Goal: Task Accomplishment & Management: Manage account settings

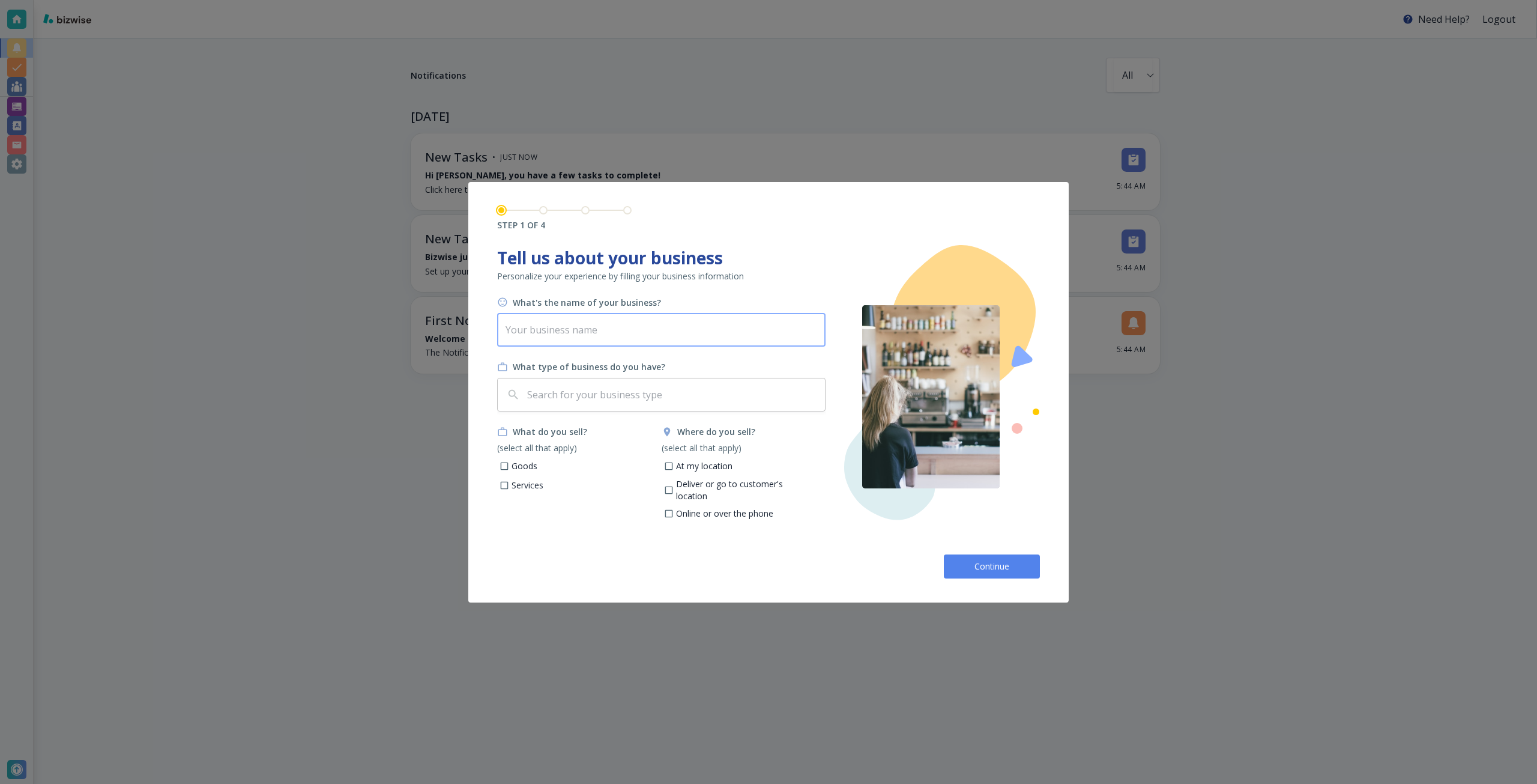
click at [702, 324] on input "text" at bounding box center [661, 330] width 329 height 34
paste input "[GEOGRAPHIC_DATA]"
type input "[GEOGRAPHIC_DATA]"
click at [623, 389] on input "text" at bounding box center [672, 395] width 295 height 23
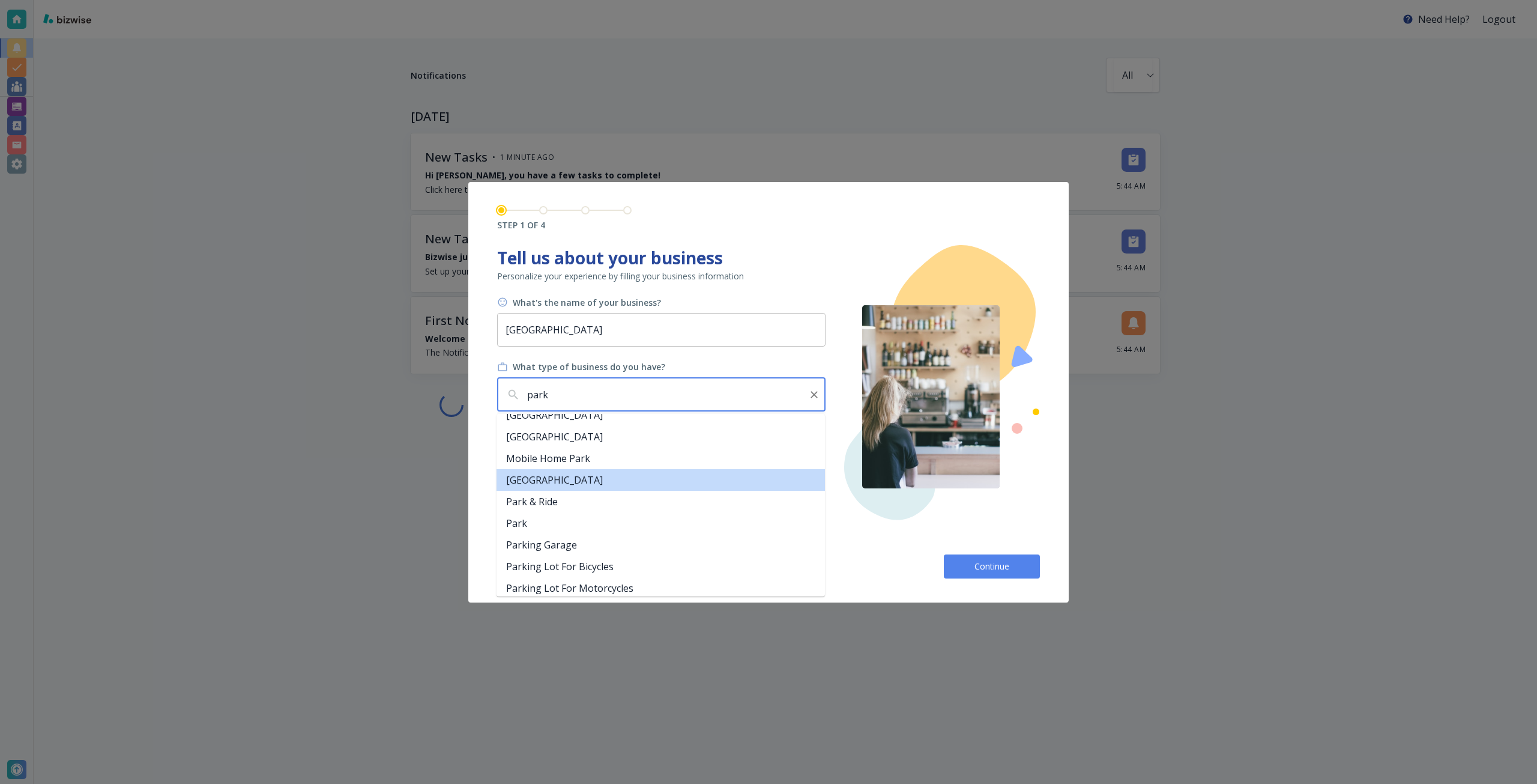
scroll to position [300, 0]
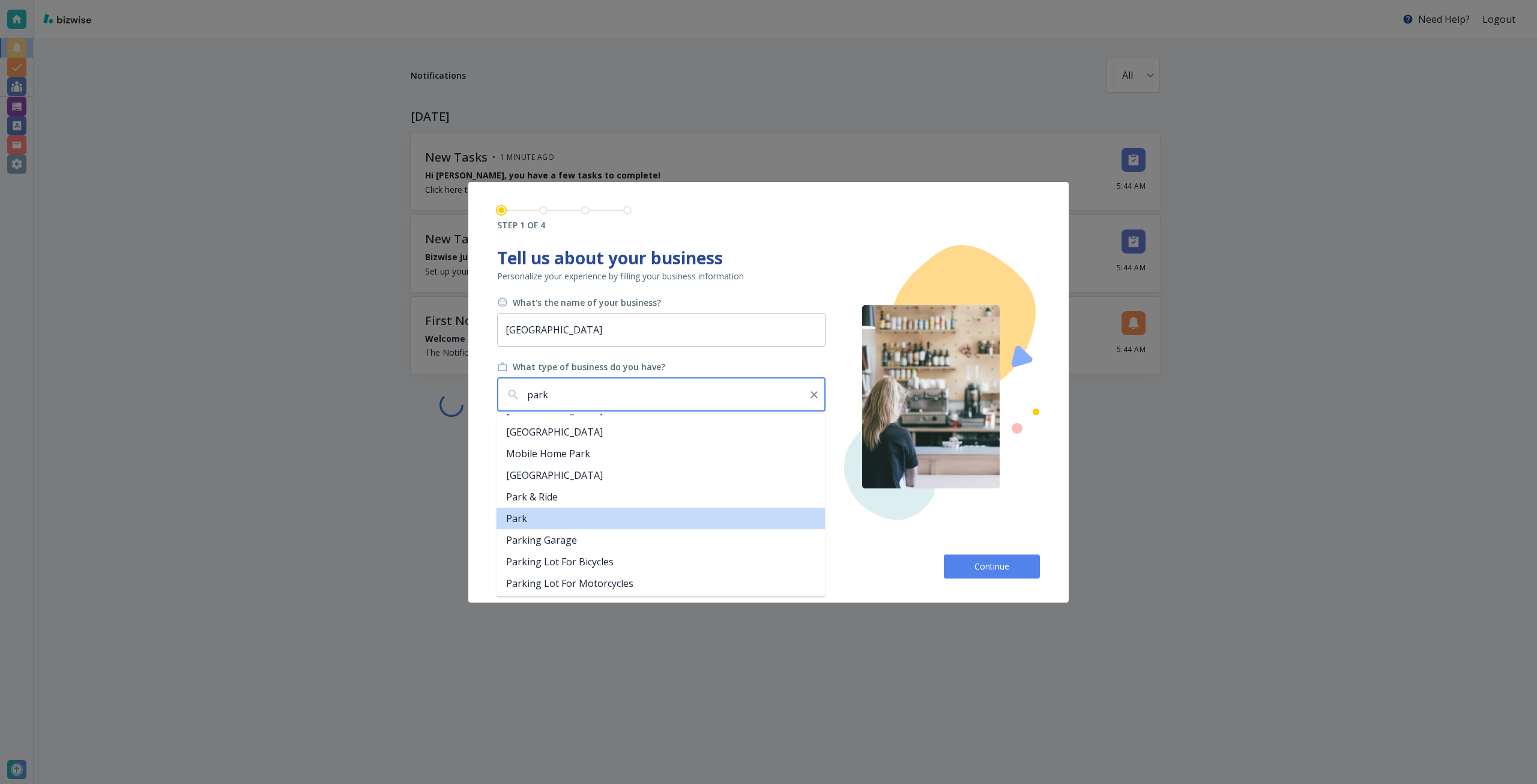
click at [591, 521] on li "Park" at bounding box center [661, 518] width 329 height 21
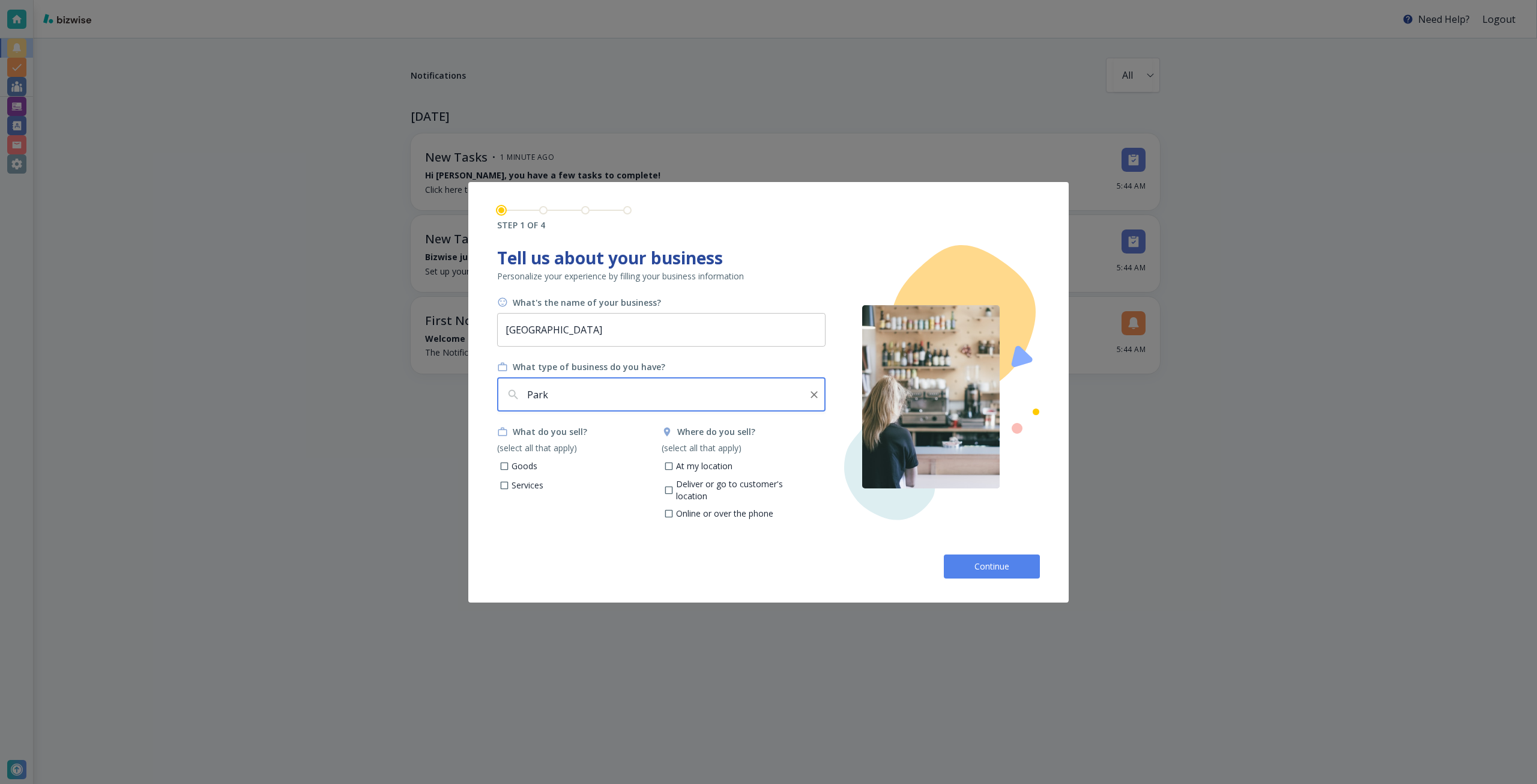
type input "Park"
click at [540, 484] on p "Services" at bounding box center [528, 485] width 32 height 12
click at [510, 484] on input "Services" at bounding box center [504, 486] width 10 height 10
checkbox input "true"
click at [530, 468] on p "Goods" at bounding box center [524, 466] width 26 height 12
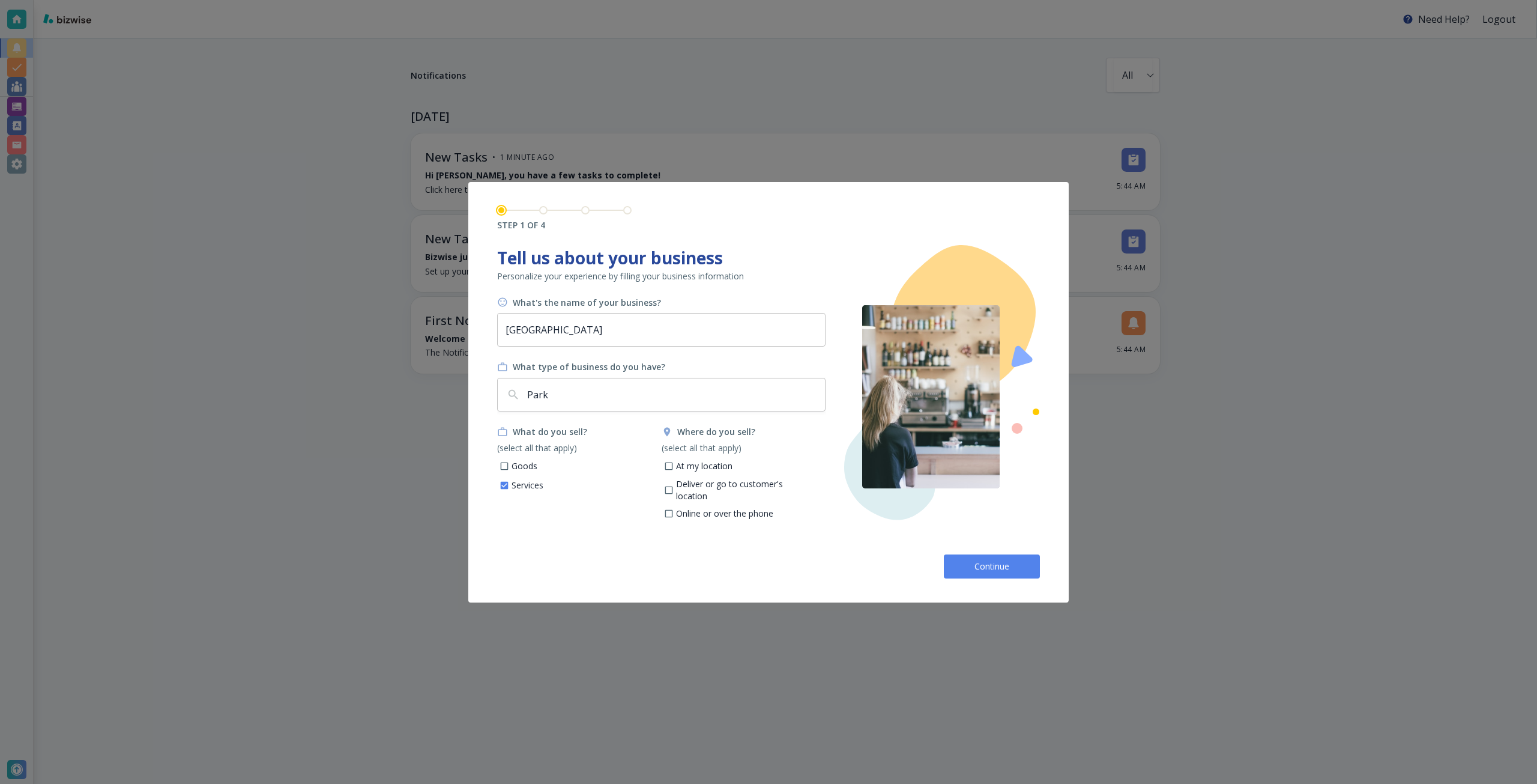
click at [510, 468] on input "Goods" at bounding box center [504, 467] width 10 height 10
checkbox input "true"
drag, startPoint x: 709, startPoint y: 466, endPoint x: 716, endPoint y: 488, distance: 23.1
click at [710, 469] on p "At my location" at bounding box center [705, 466] width 57 height 12
click at [716, 488] on p "Deliver or go to customer's location" at bounding box center [747, 490] width 140 height 23
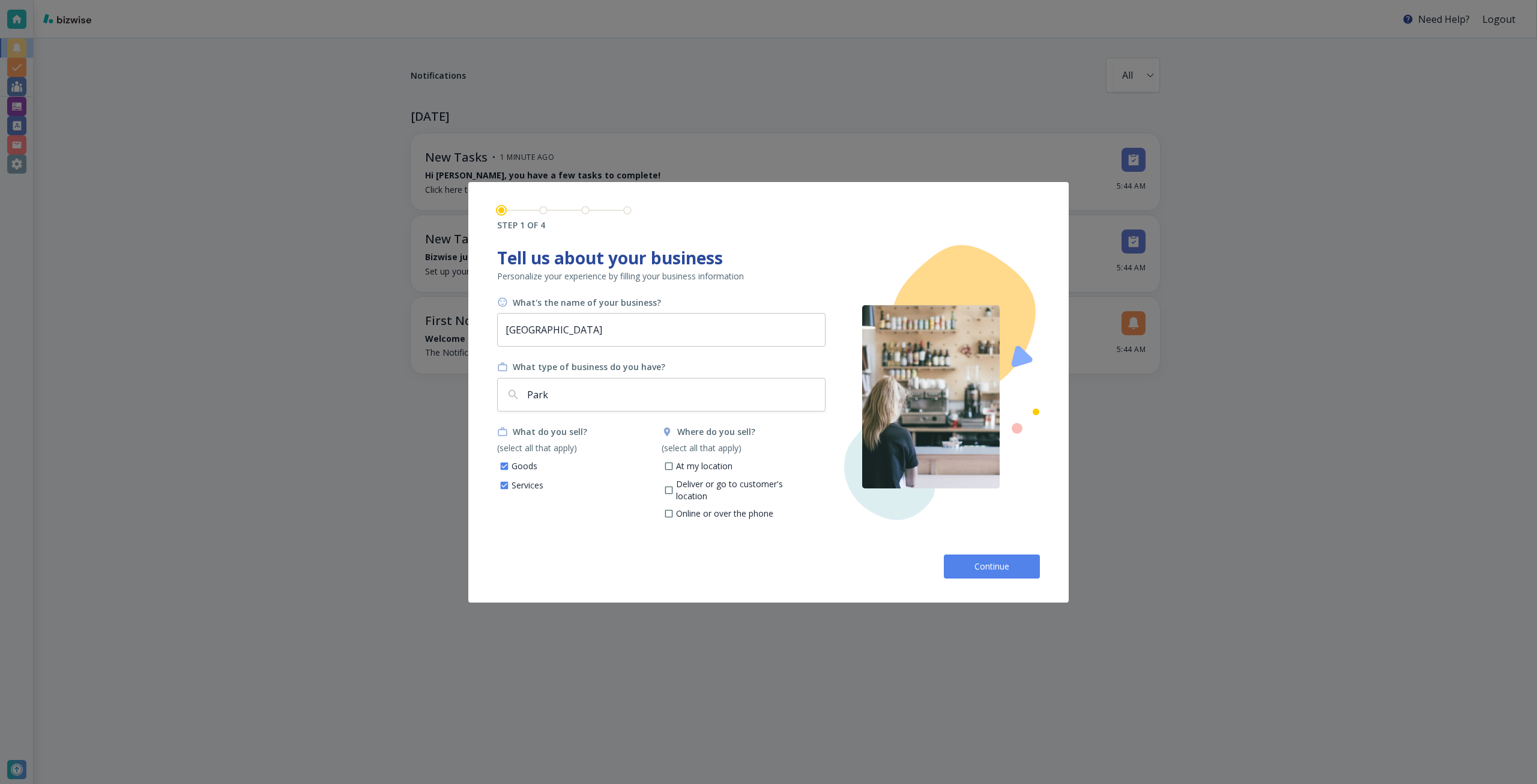
click at [674, 488] on input "Deliver or go to customer's location" at bounding box center [668, 491] width 10 height 10
checkbox input "true"
click at [721, 508] on p "Online or over the phone" at bounding box center [724, 514] width 97 height 12
click at [674, 510] on input "Online or over the phone" at bounding box center [668, 515] width 10 height 10
checkbox input "true"
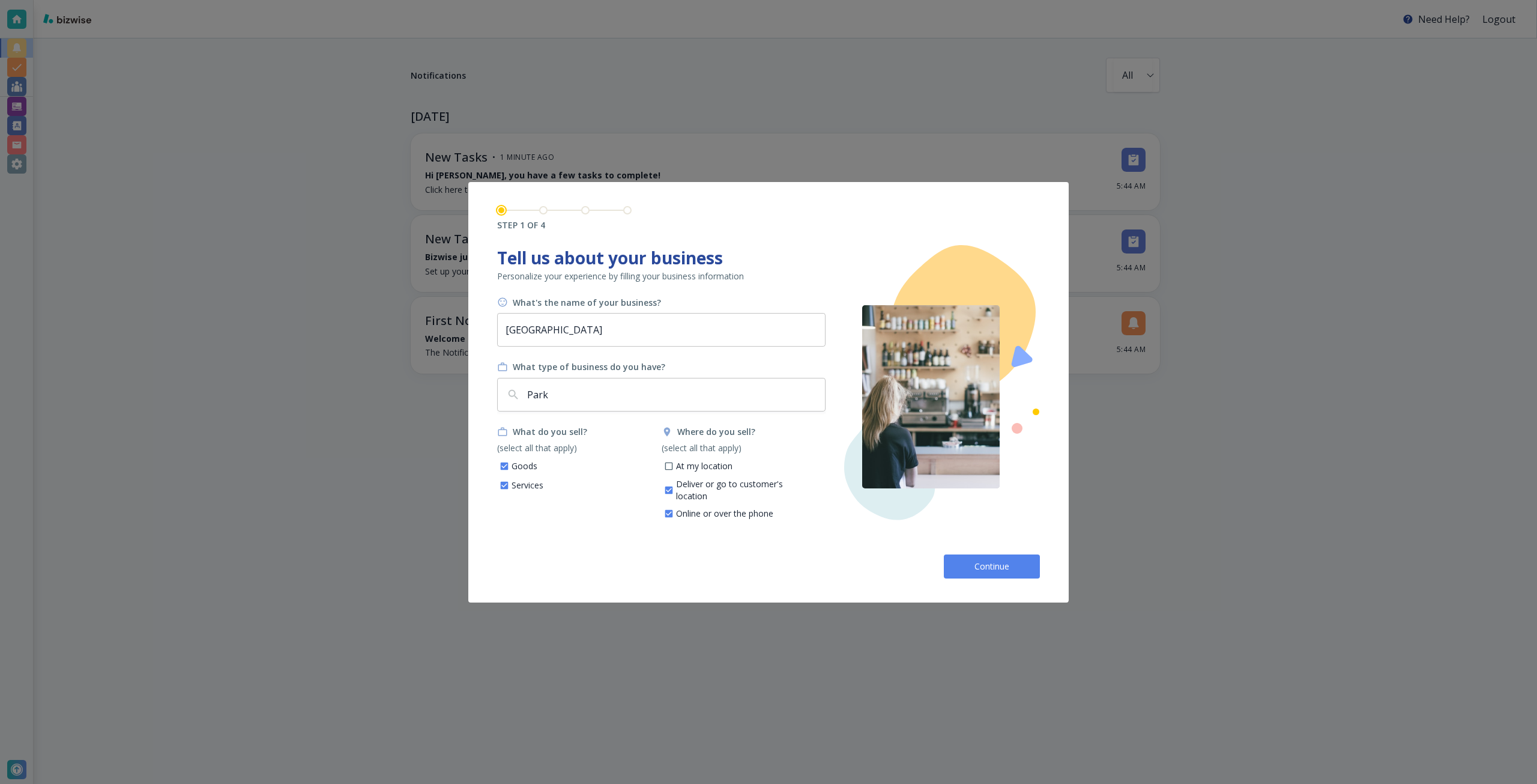
click at [702, 463] on p "At my location" at bounding box center [705, 466] width 57 height 12
click at [674, 463] on input "At my location" at bounding box center [668, 467] width 10 height 10
checkbox input "true"
click at [981, 568] on span "Continue" at bounding box center [991, 566] width 38 height 12
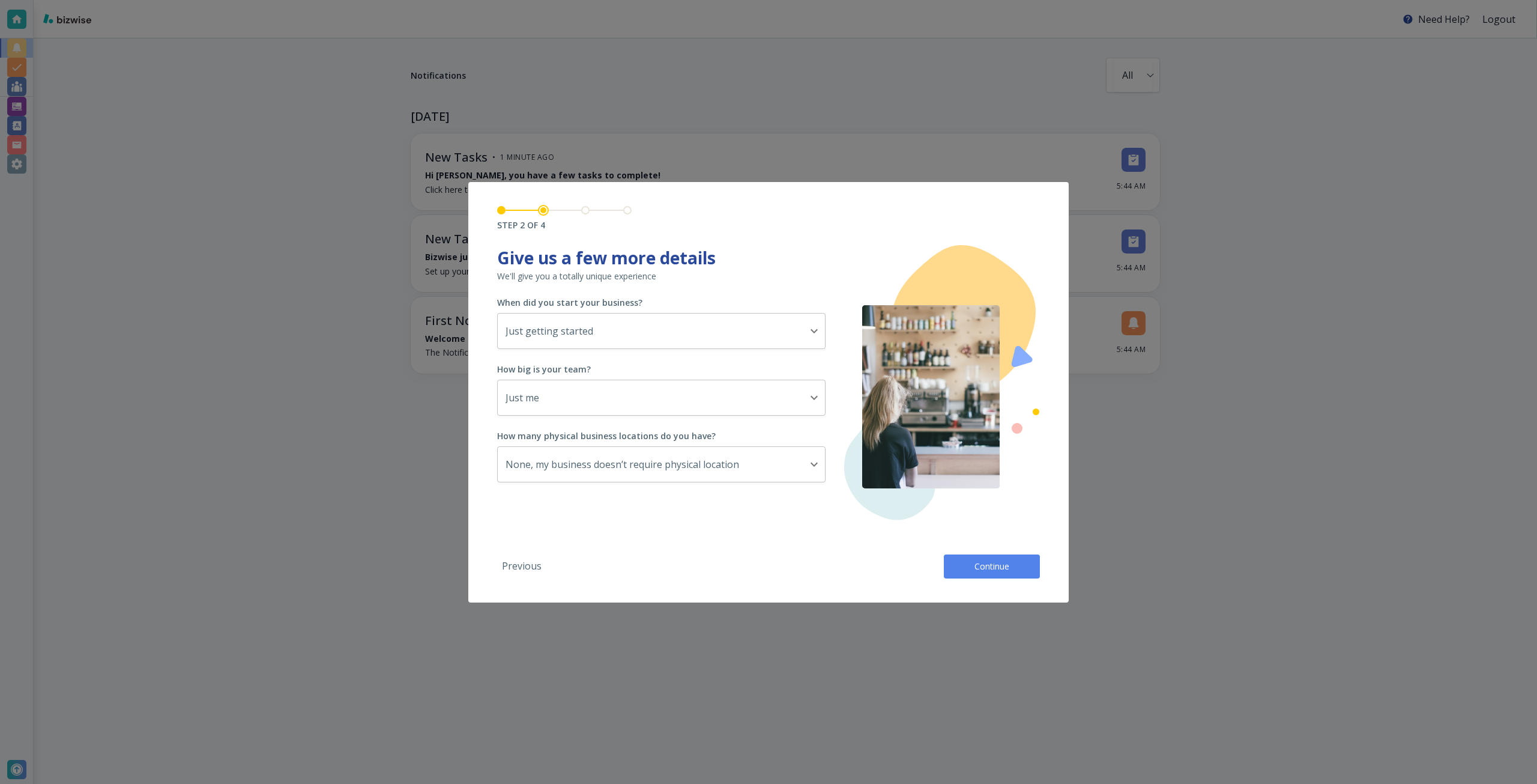
click at [979, 568] on span "Continue" at bounding box center [991, 566] width 38 height 12
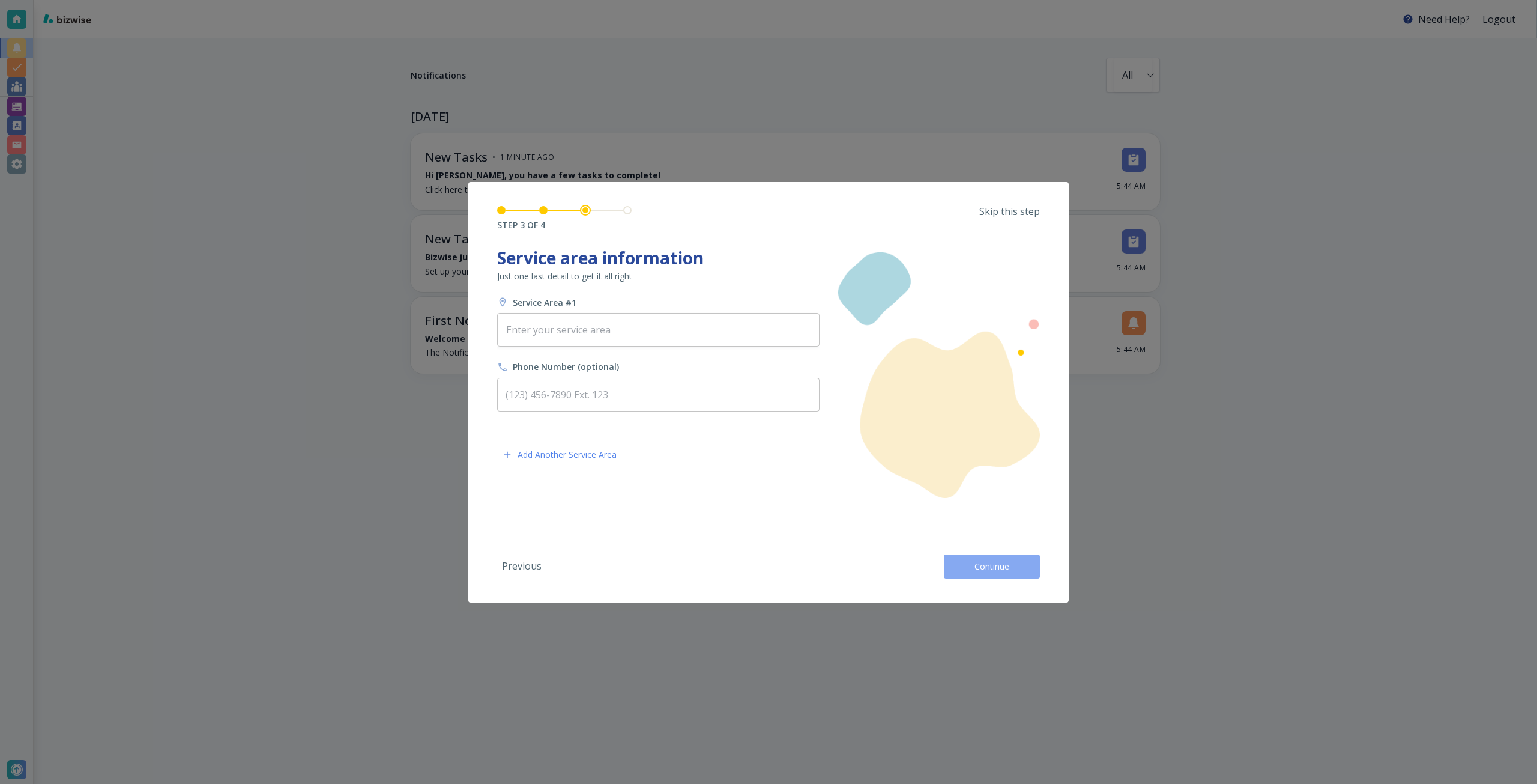
click at [979, 568] on span "Continue" at bounding box center [991, 566] width 38 height 12
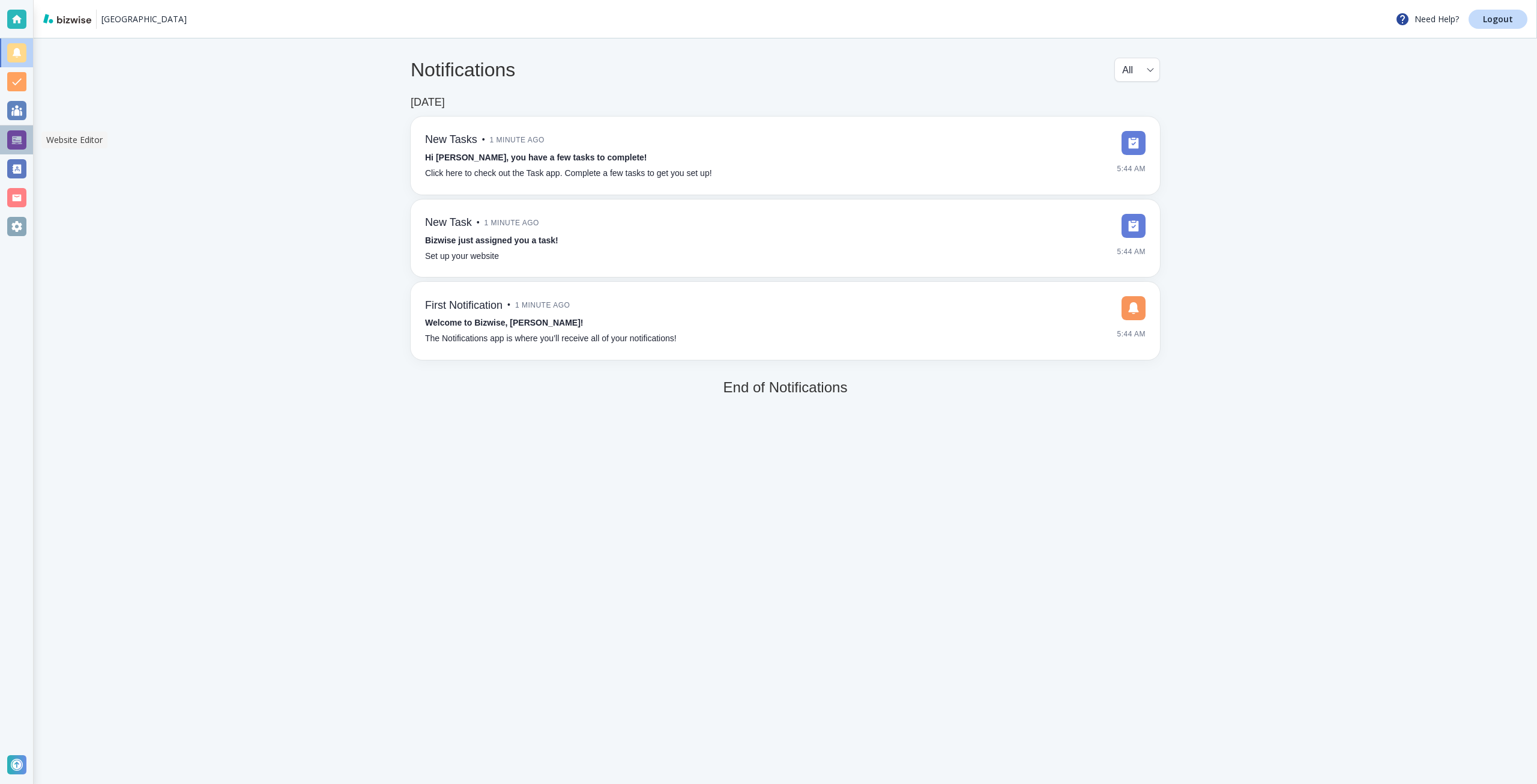
click at [12, 148] on div at bounding box center [17, 140] width 20 height 20
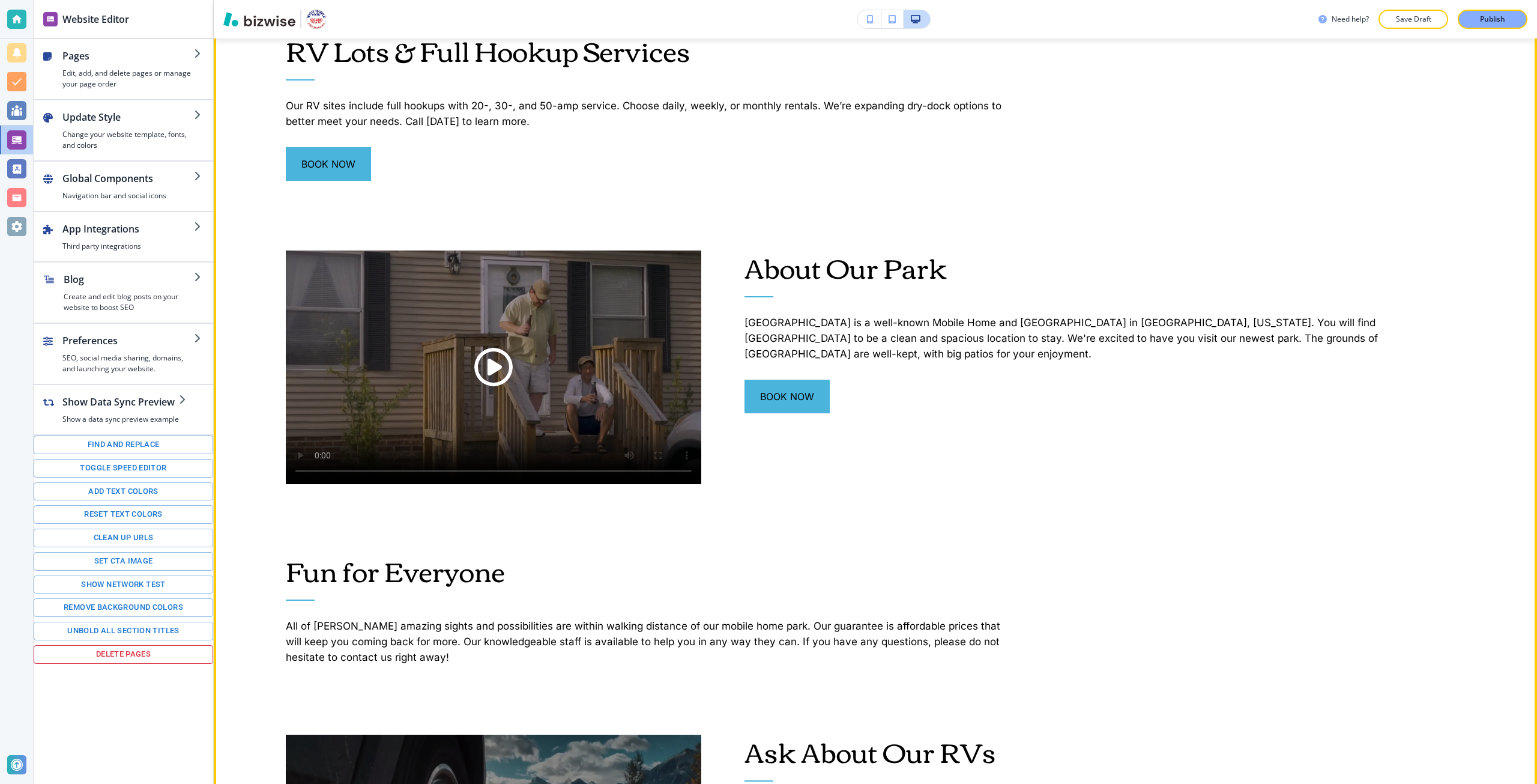
scroll to position [1020, 0]
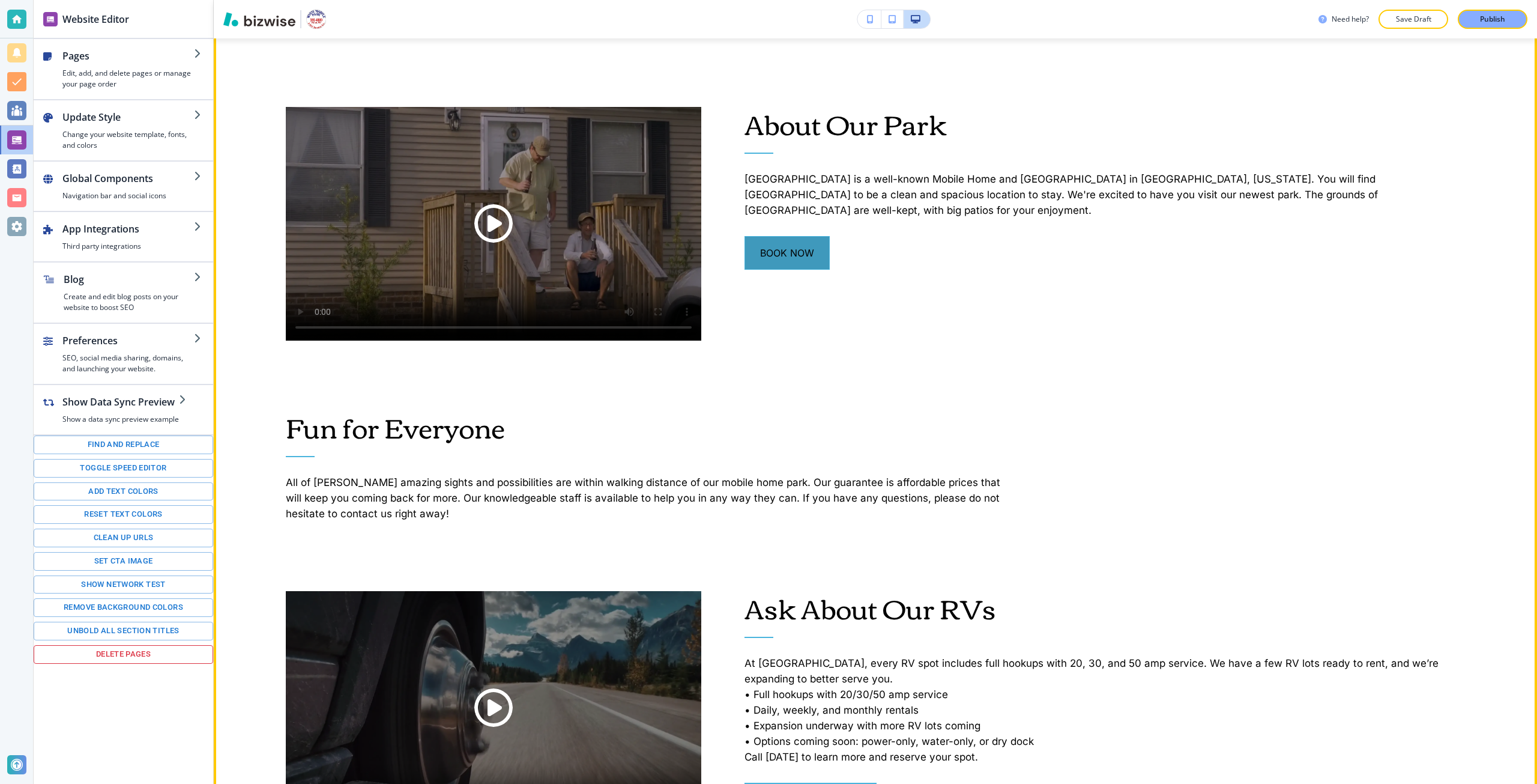
click at [774, 269] on button "book now" at bounding box center [788, 252] width 85 height 34
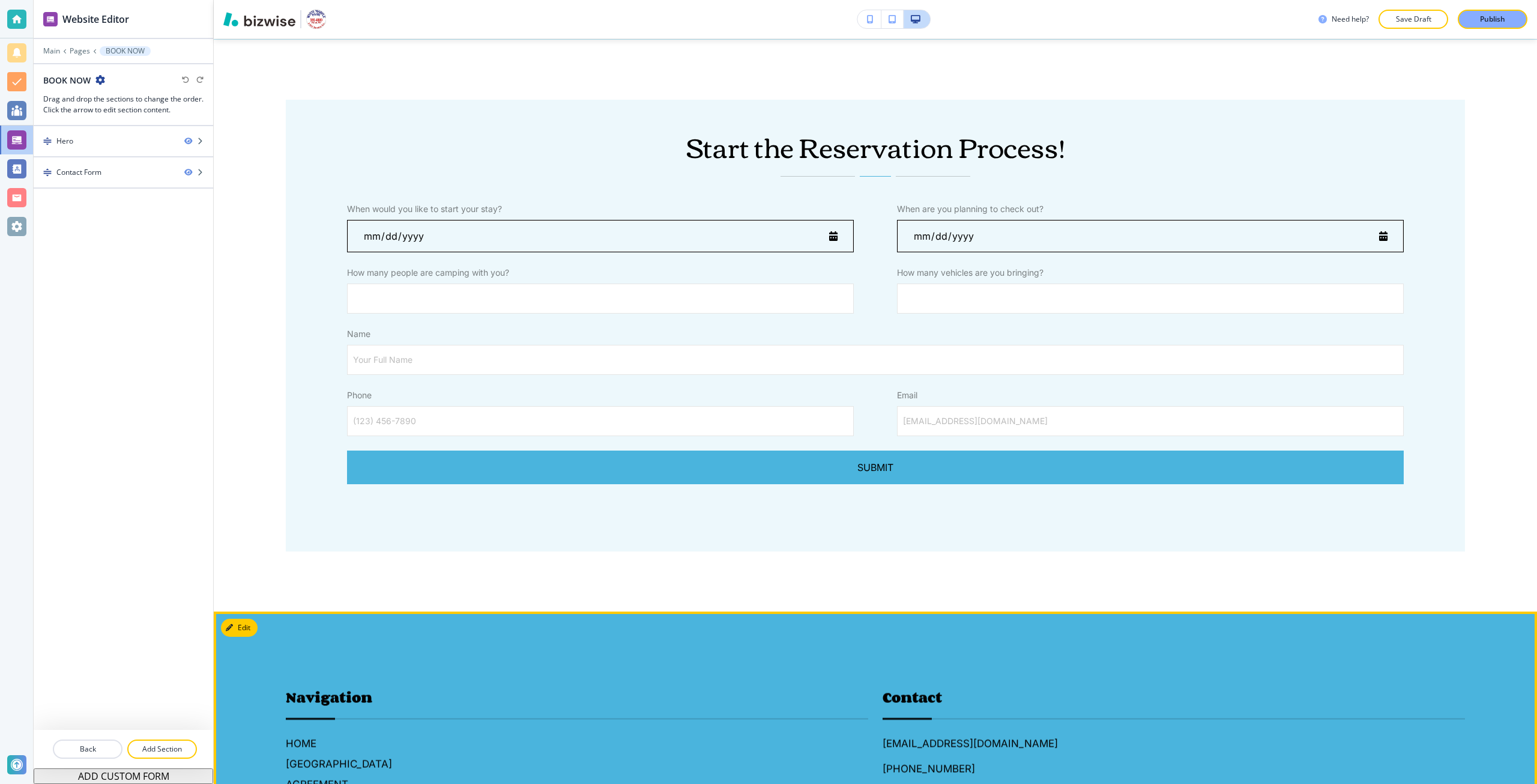
scroll to position [0, 0]
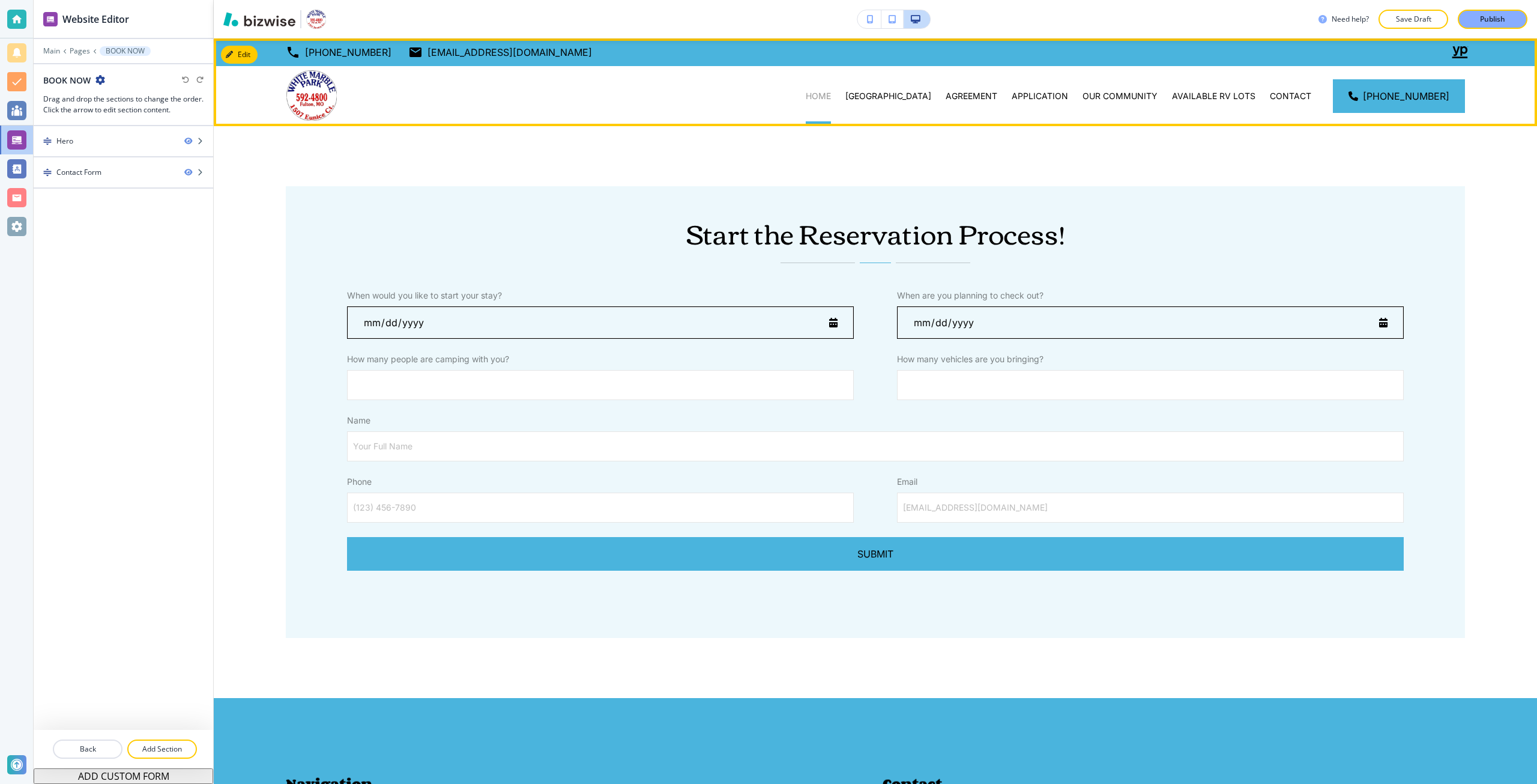
click at [831, 93] on p "HOME" at bounding box center [819, 96] width 25 height 12
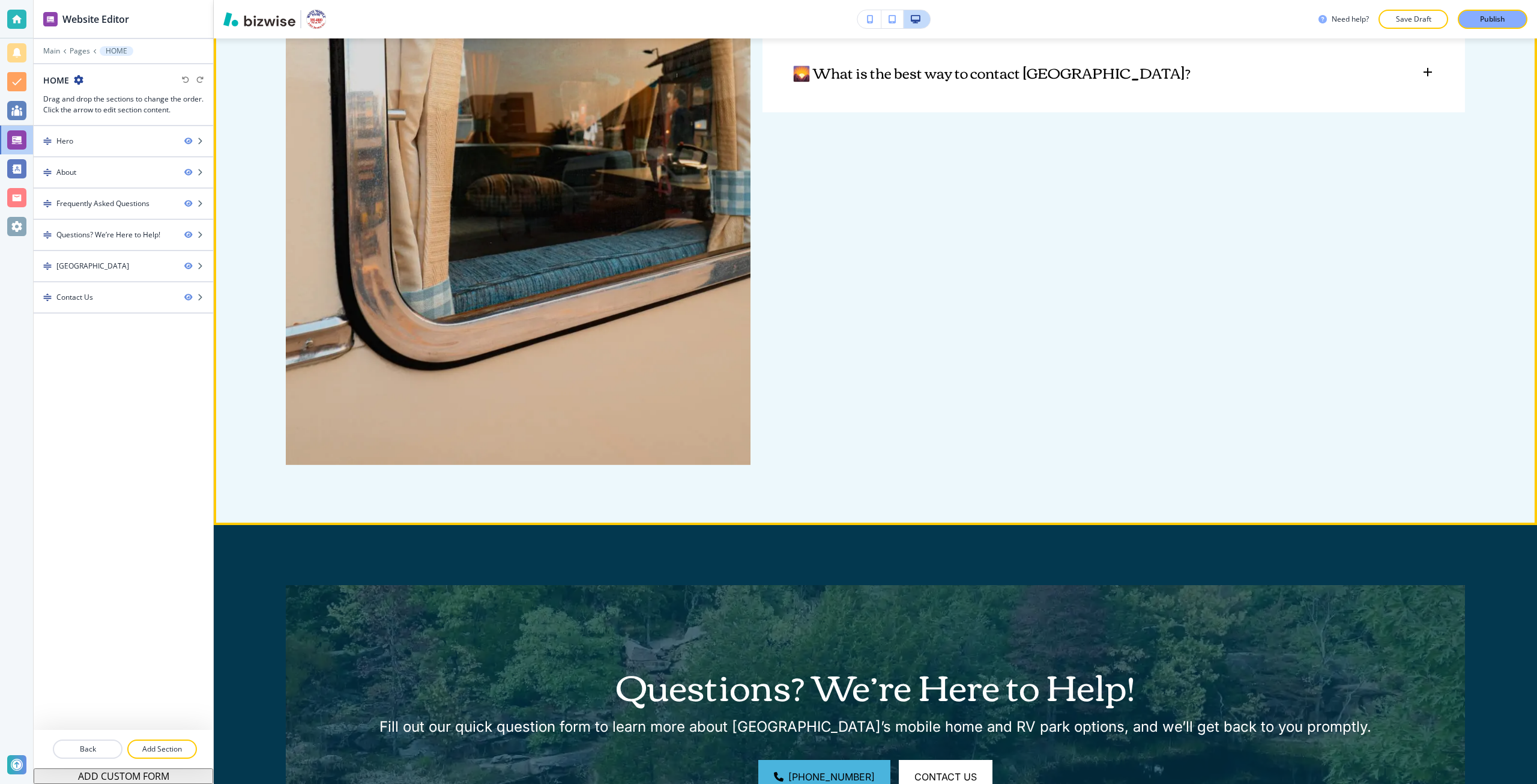
scroll to position [2222, 0]
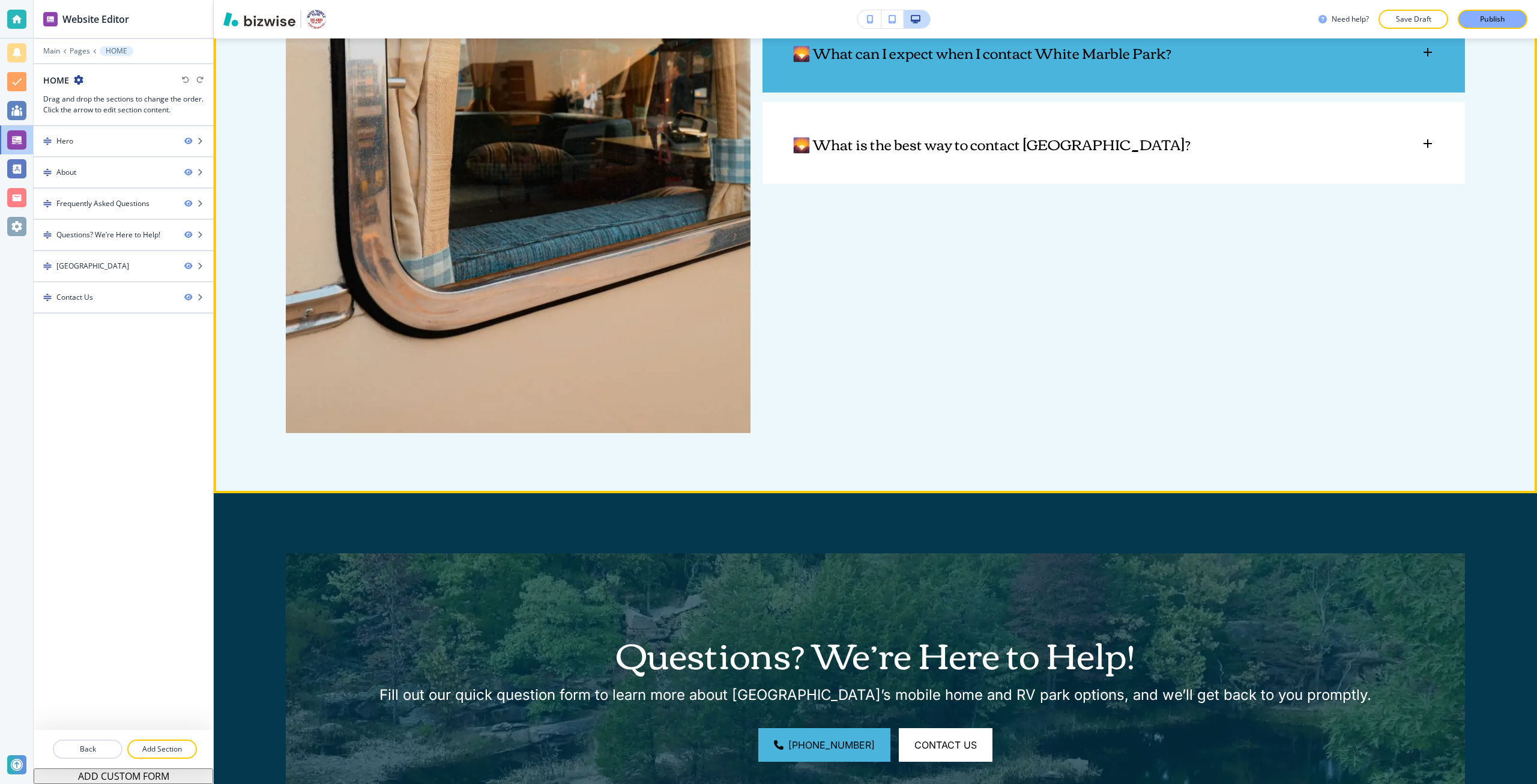
click at [1068, 61] on p "🌄 What can I expect when I contact White Marble Park?" at bounding box center [982, 52] width 379 height 18
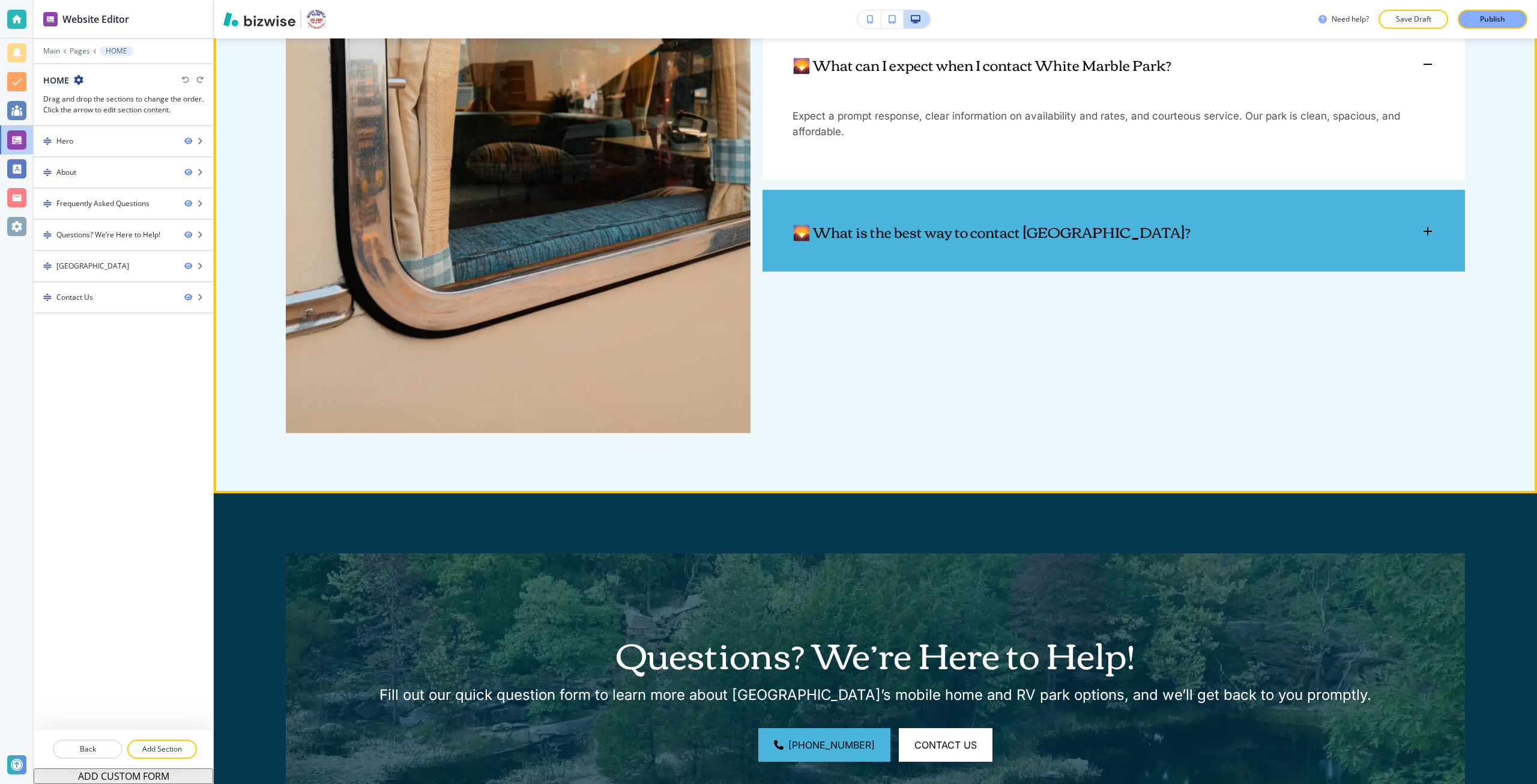
click at [1087, 260] on div "🌄 What is the best way to contact [GEOGRAPHIC_DATA]?" at bounding box center [1114, 225] width 702 height 71
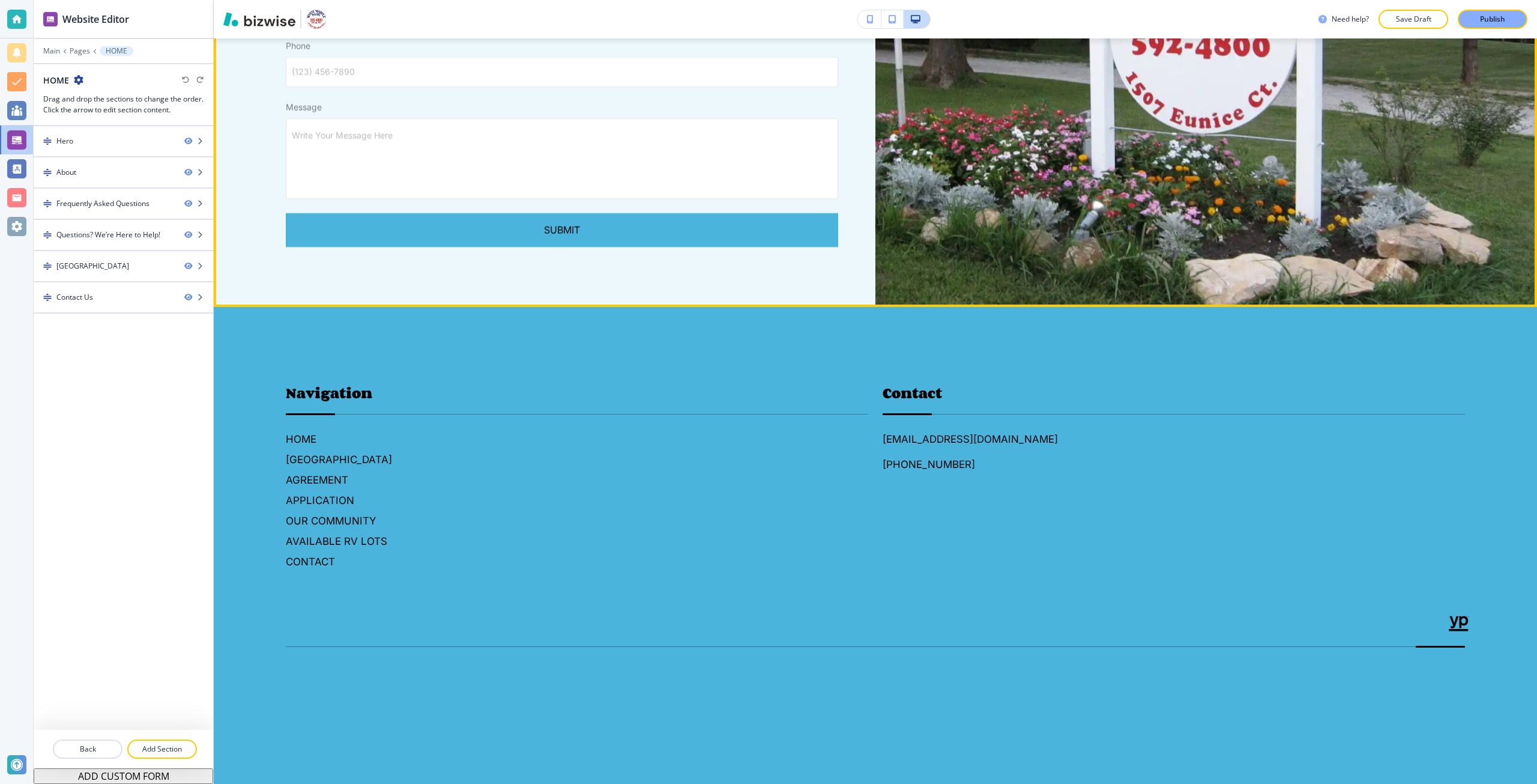
scroll to position [3903, 0]
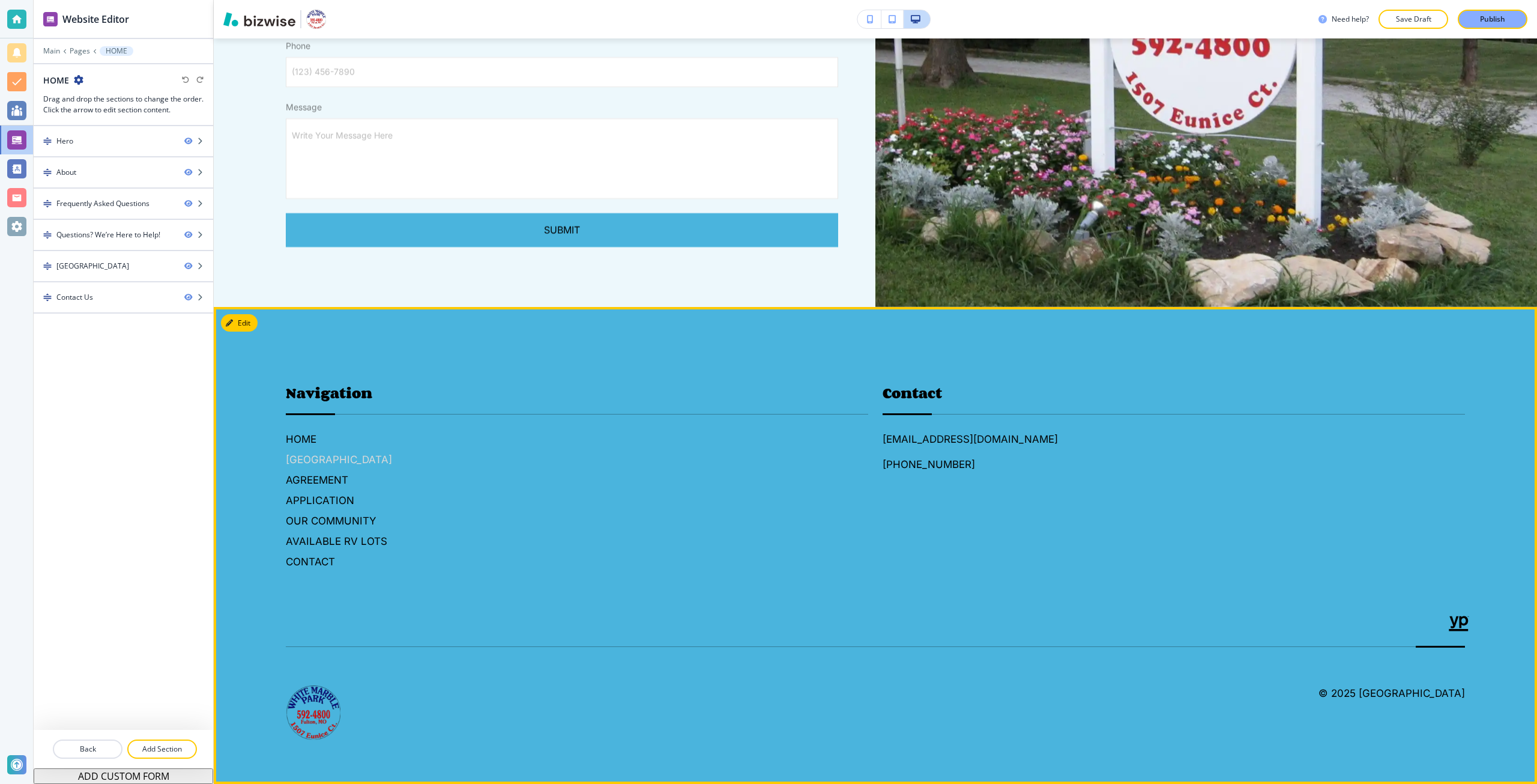
click at [300, 468] on h6 "[GEOGRAPHIC_DATA]" at bounding box center [577, 460] width 582 height 16
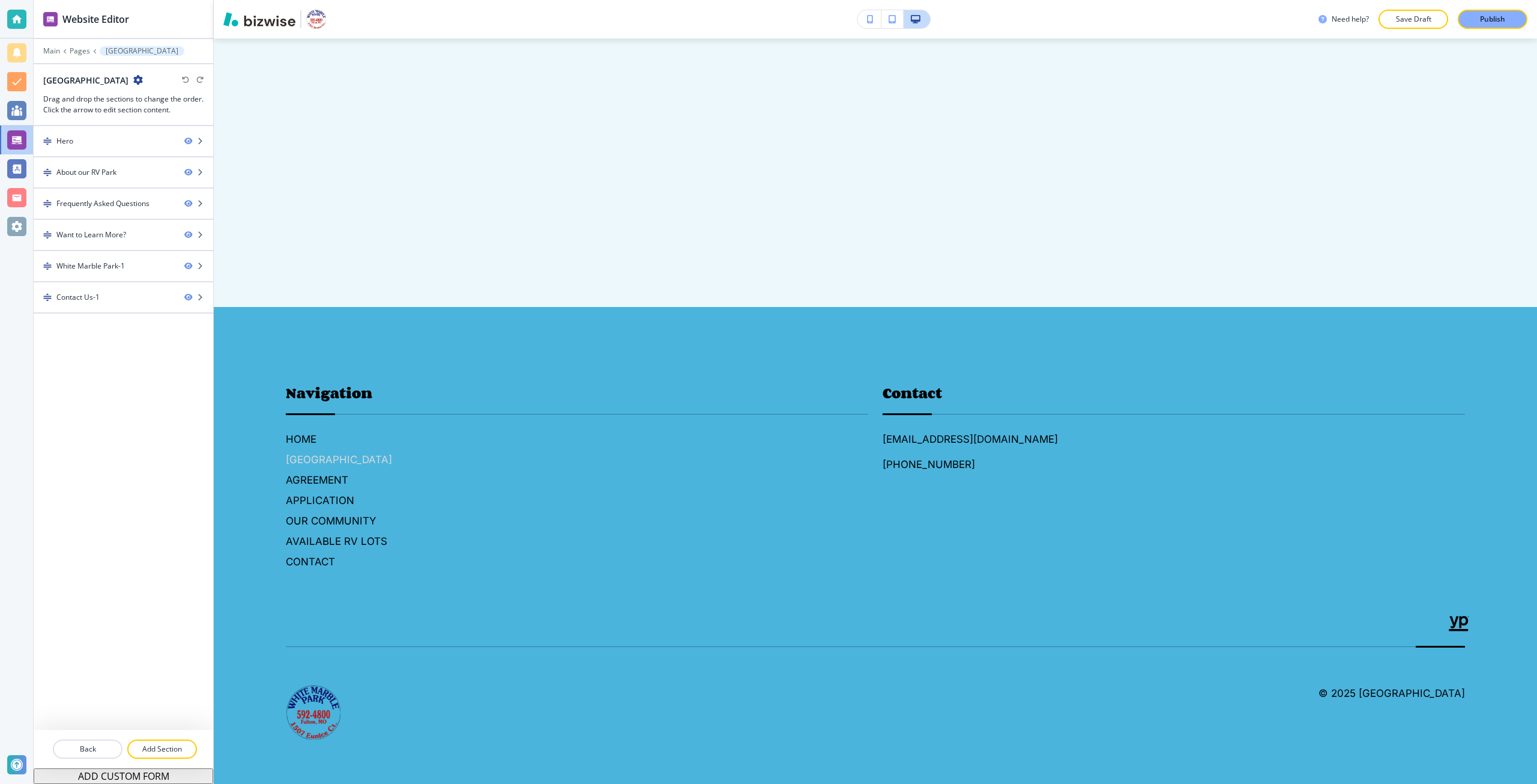
scroll to position [0, 0]
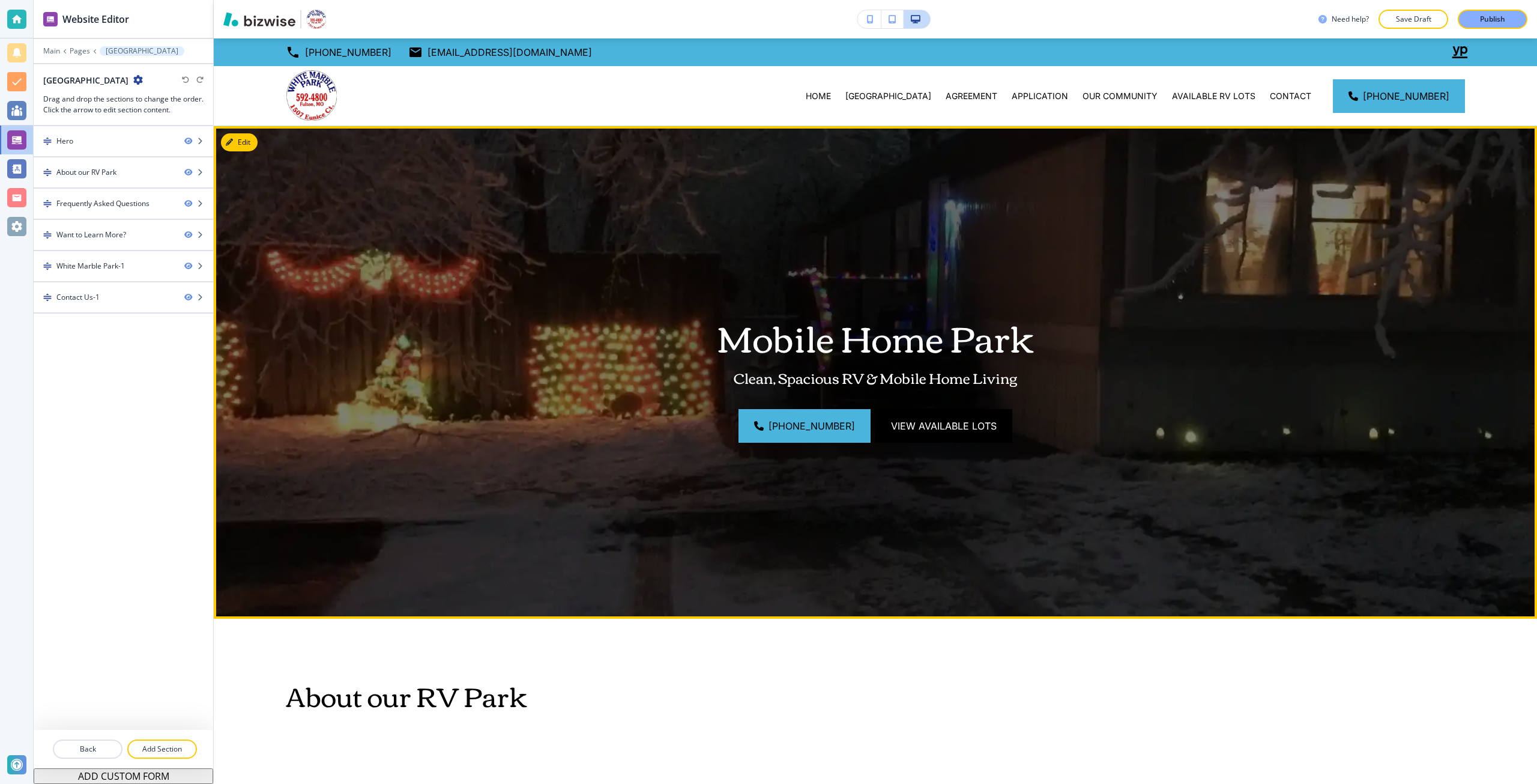
click at [894, 425] on span "View Available Lots" at bounding box center [944, 426] width 106 height 14
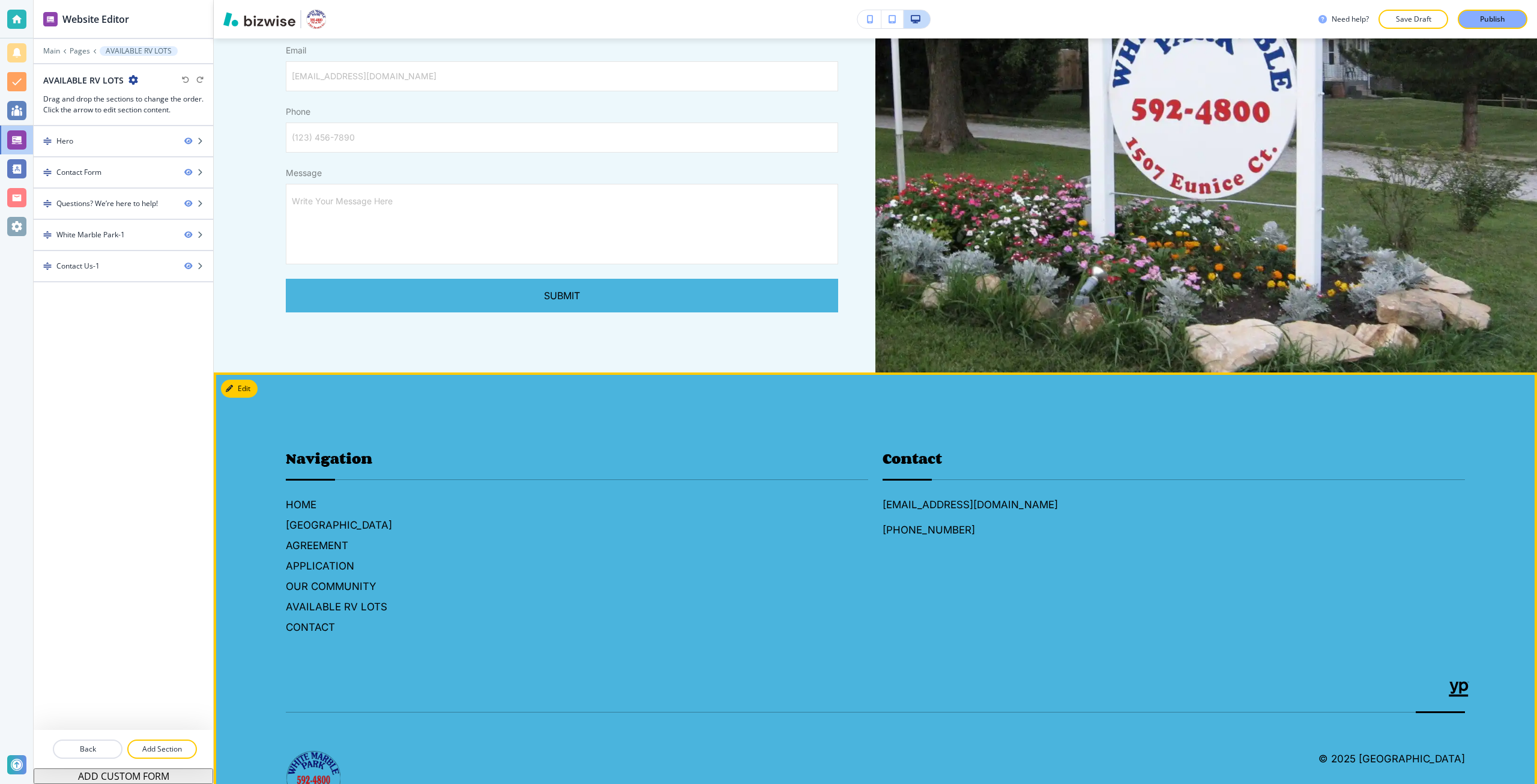
scroll to position [2210, 0]
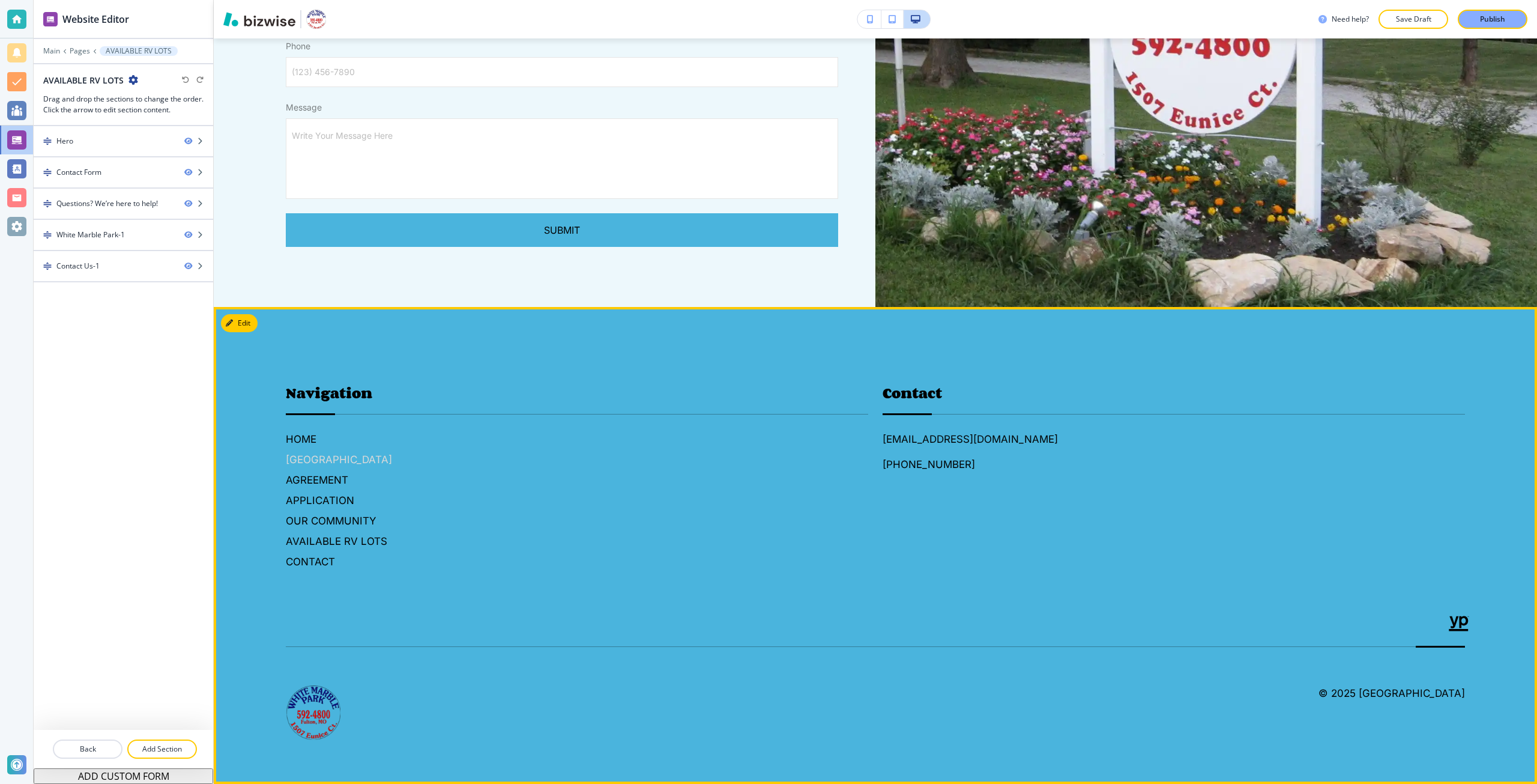
click at [352, 454] on h6 "[GEOGRAPHIC_DATA]" at bounding box center [577, 460] width 582 height 16
click at [335, 484] on h6 "AGREEMENT" at bounding box center [577, 480] width 582 height 16
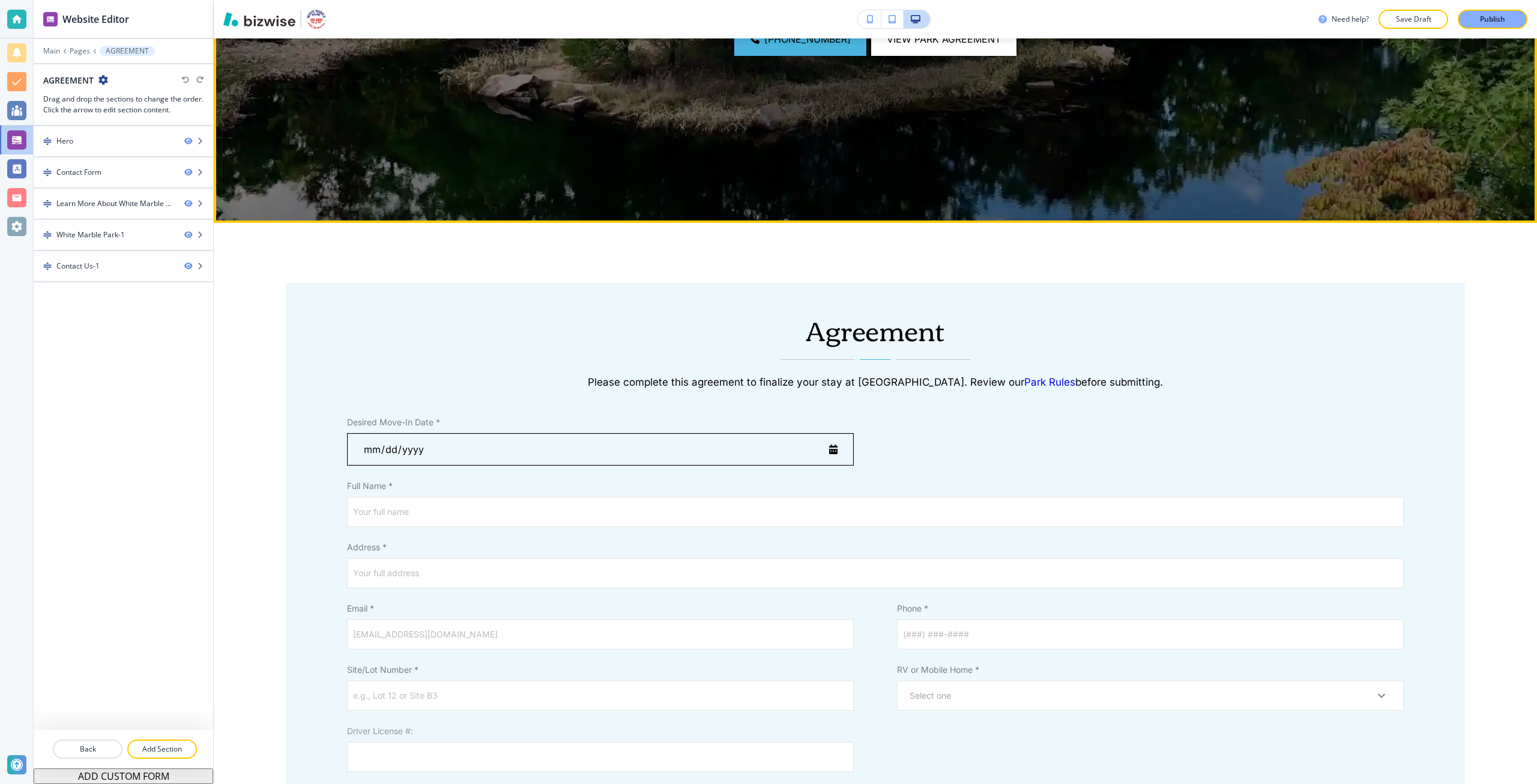
scroll to position [420, 0]
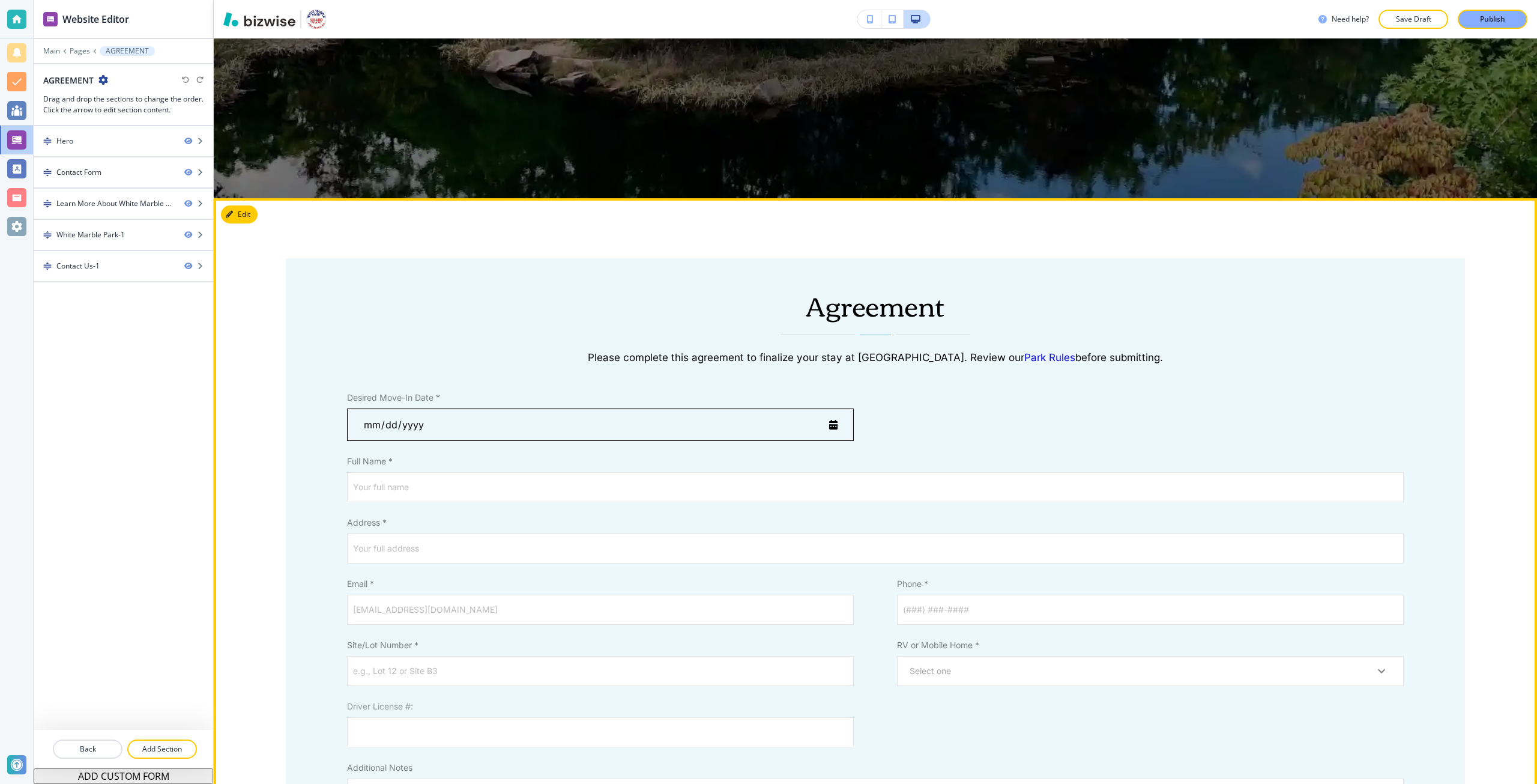
click at [1047, 355] on link "Park Rules" at bounding box center [1050, 357] width 51 height 12
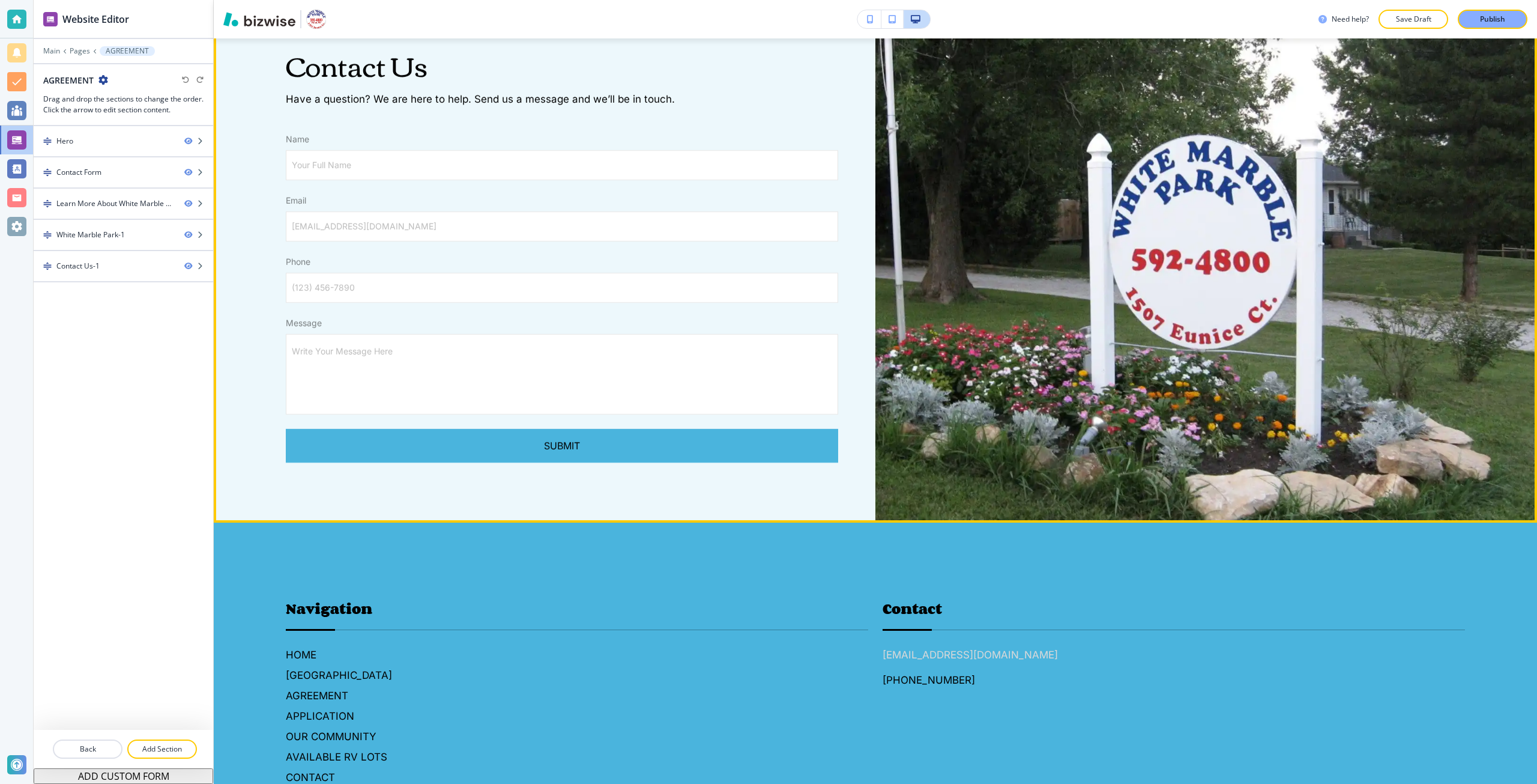
scroll to position [2557, 0]
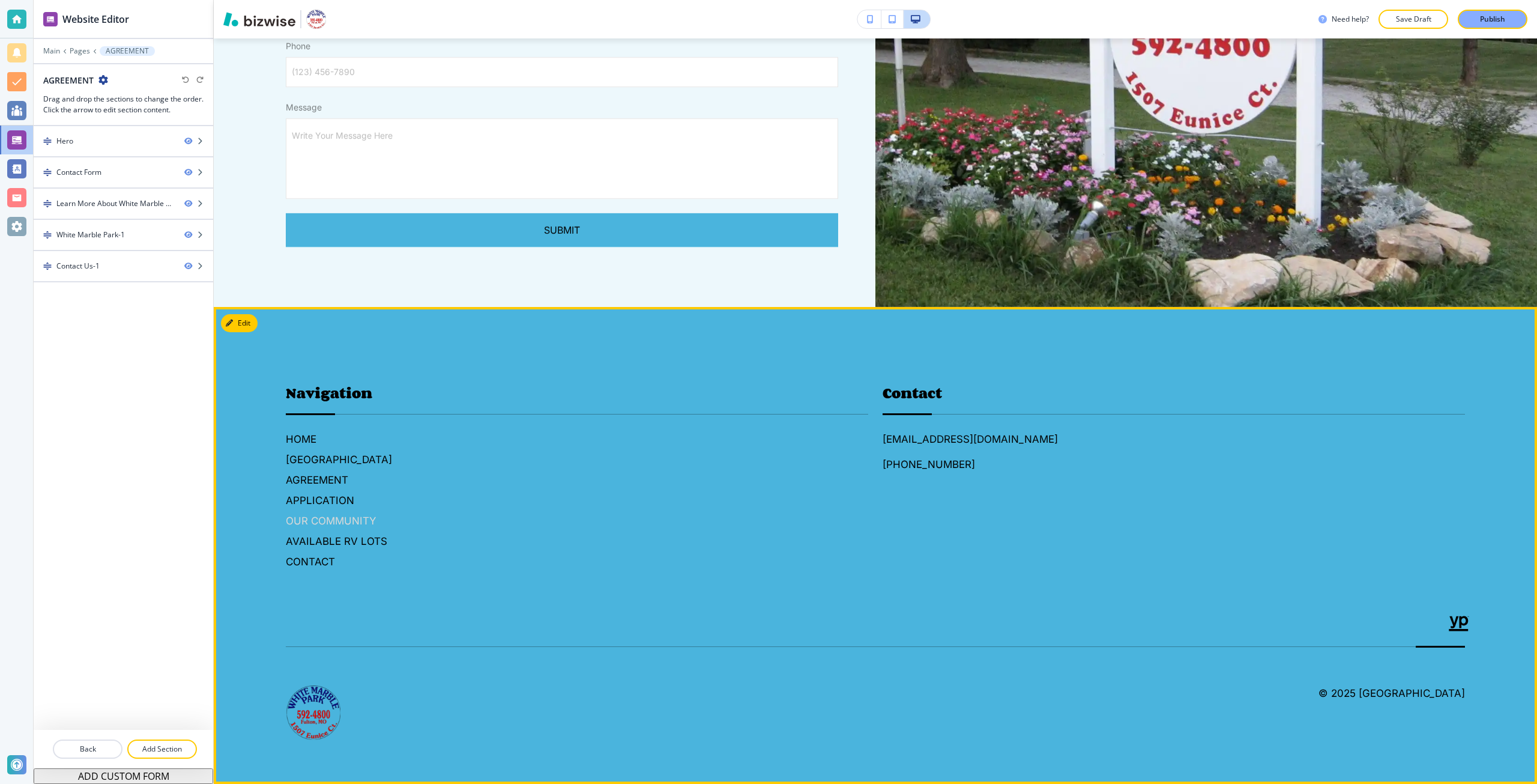
click at [340, 521] on h6 "OUR COMMUNITY" at bounding box center [577, 521] width 582 height 16
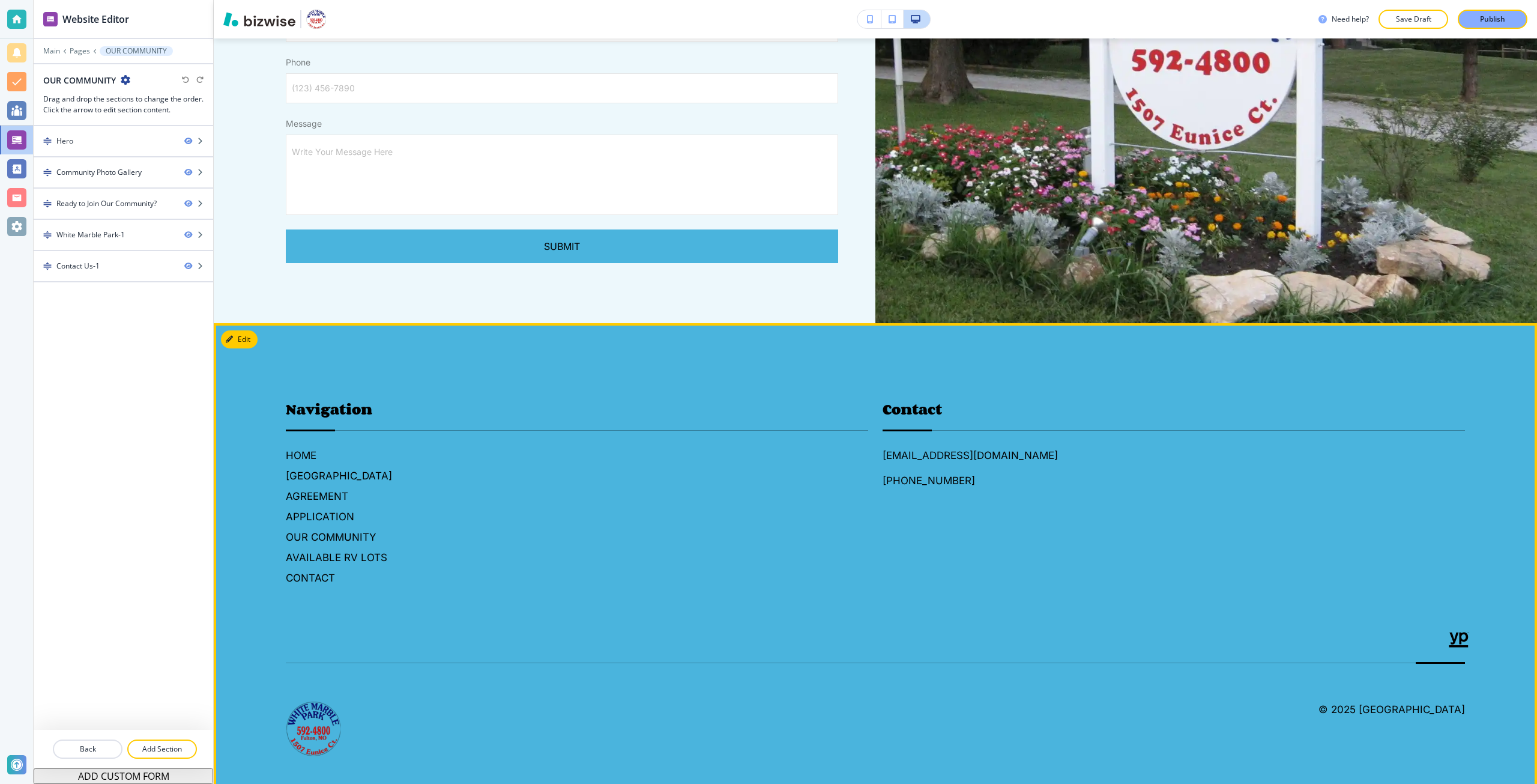
scroll to position [2434, 0]
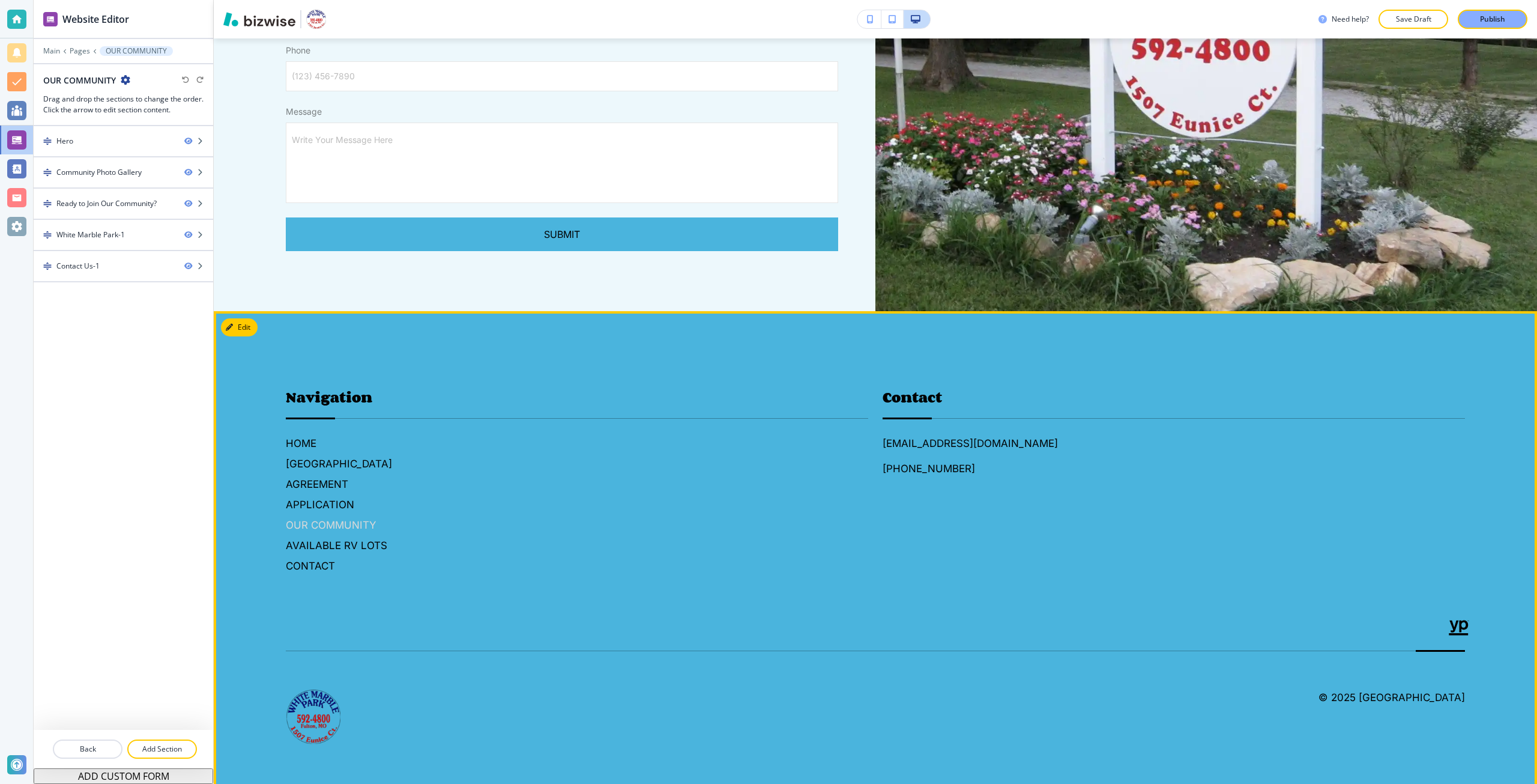
click at [361, 517] on h6 "OUR COMMUNITY" at bounding box center [577, 525] width 582 height 16
click at [319, 560] on h6 "CONTACT" at bounding box center [577, 566] width 582 height 16
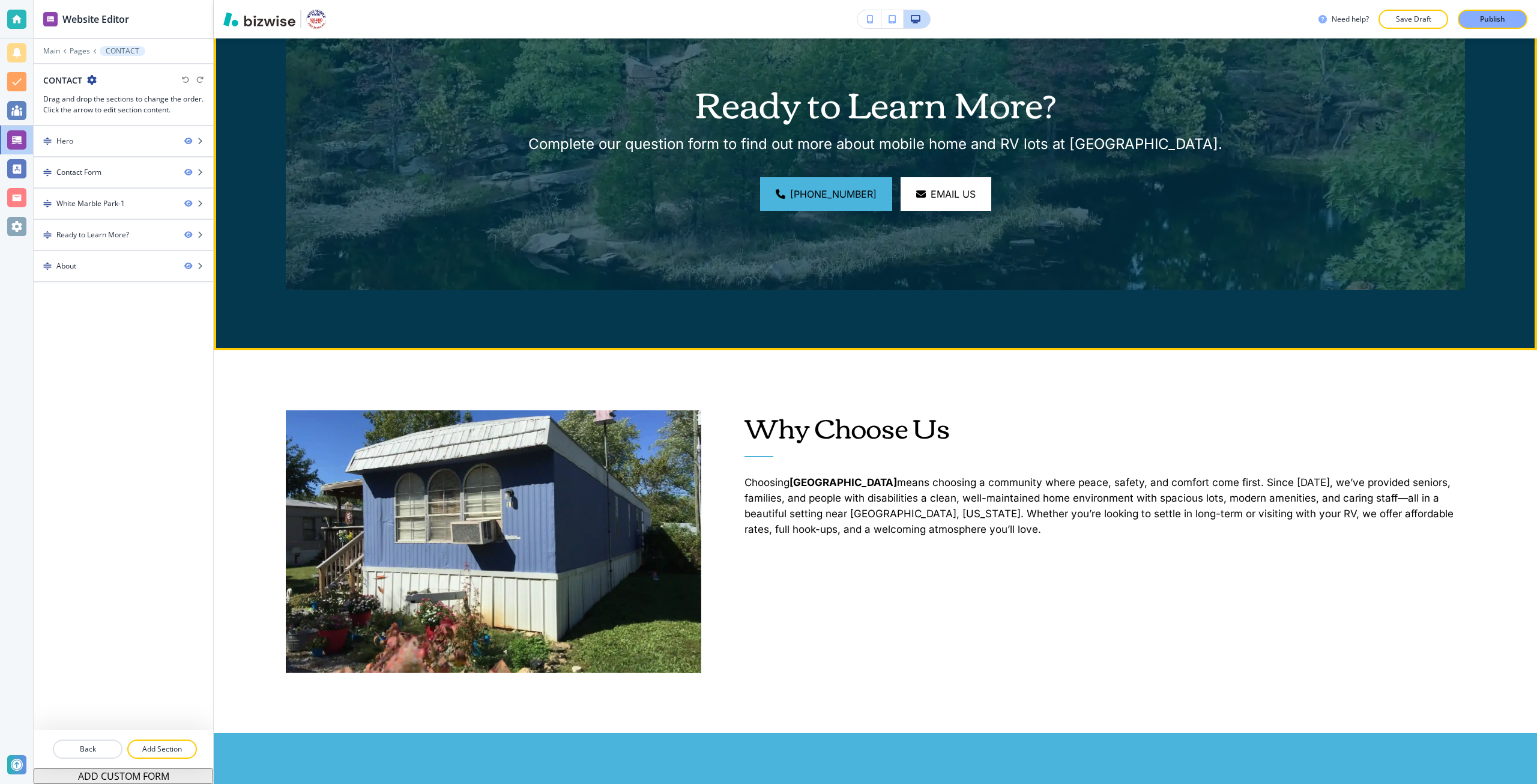
scroll to position [1861, 0]
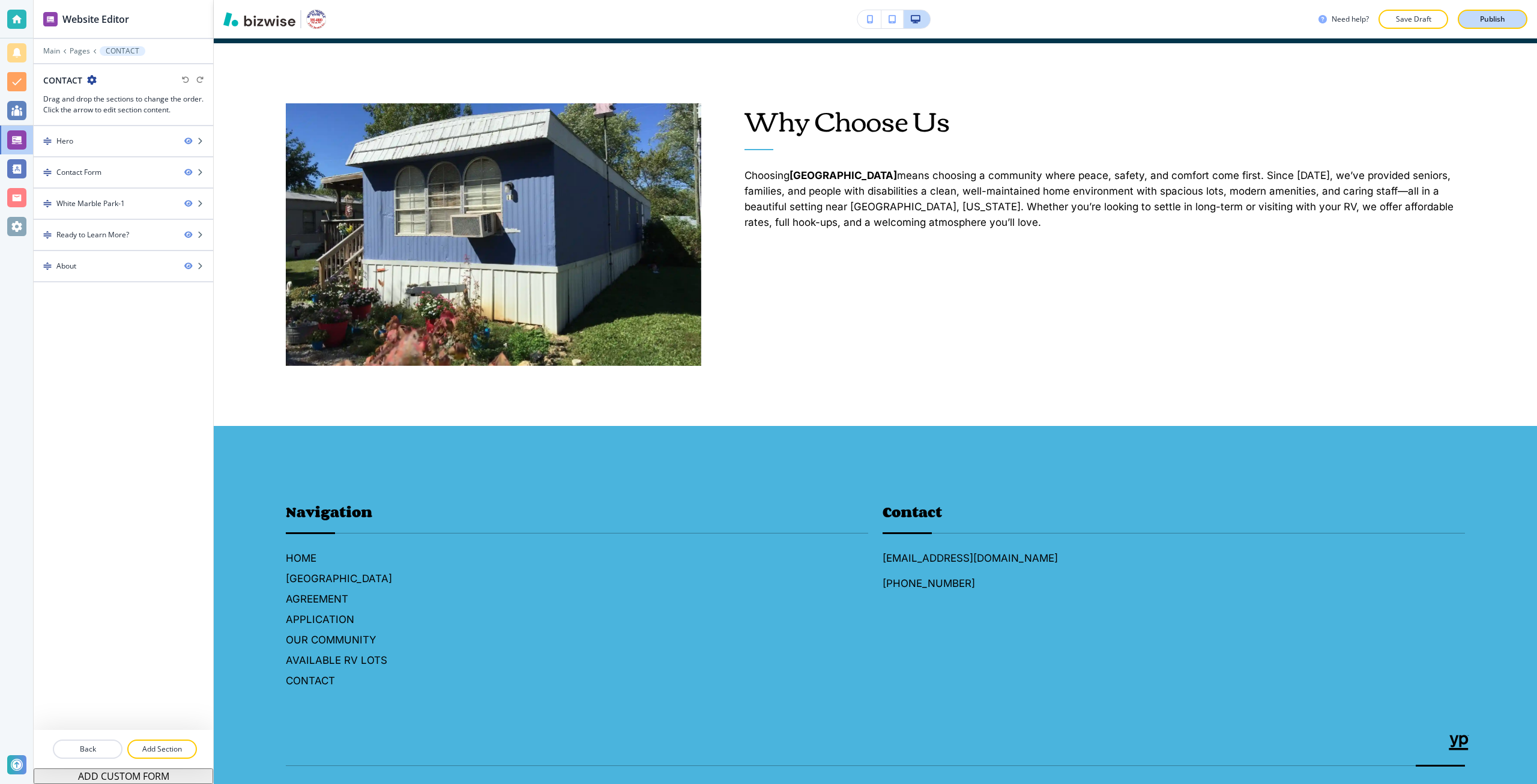
click at [1477, 27] on button "Publish" at bounding box center [1493, 20] width 69 height 20
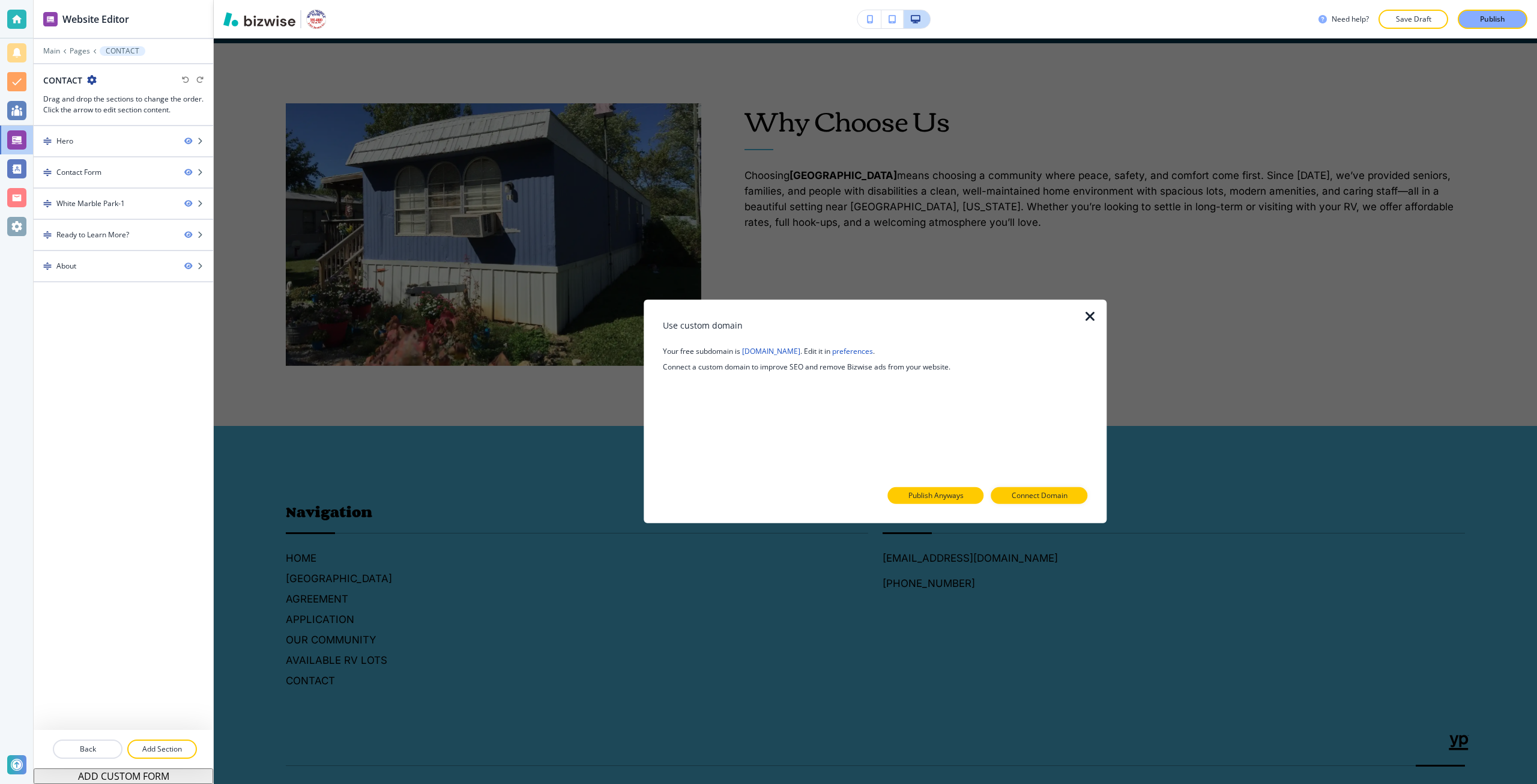
click at [965, 500] on button "Publish Anyways" at bounding box center [936, 495] width 96 height 17
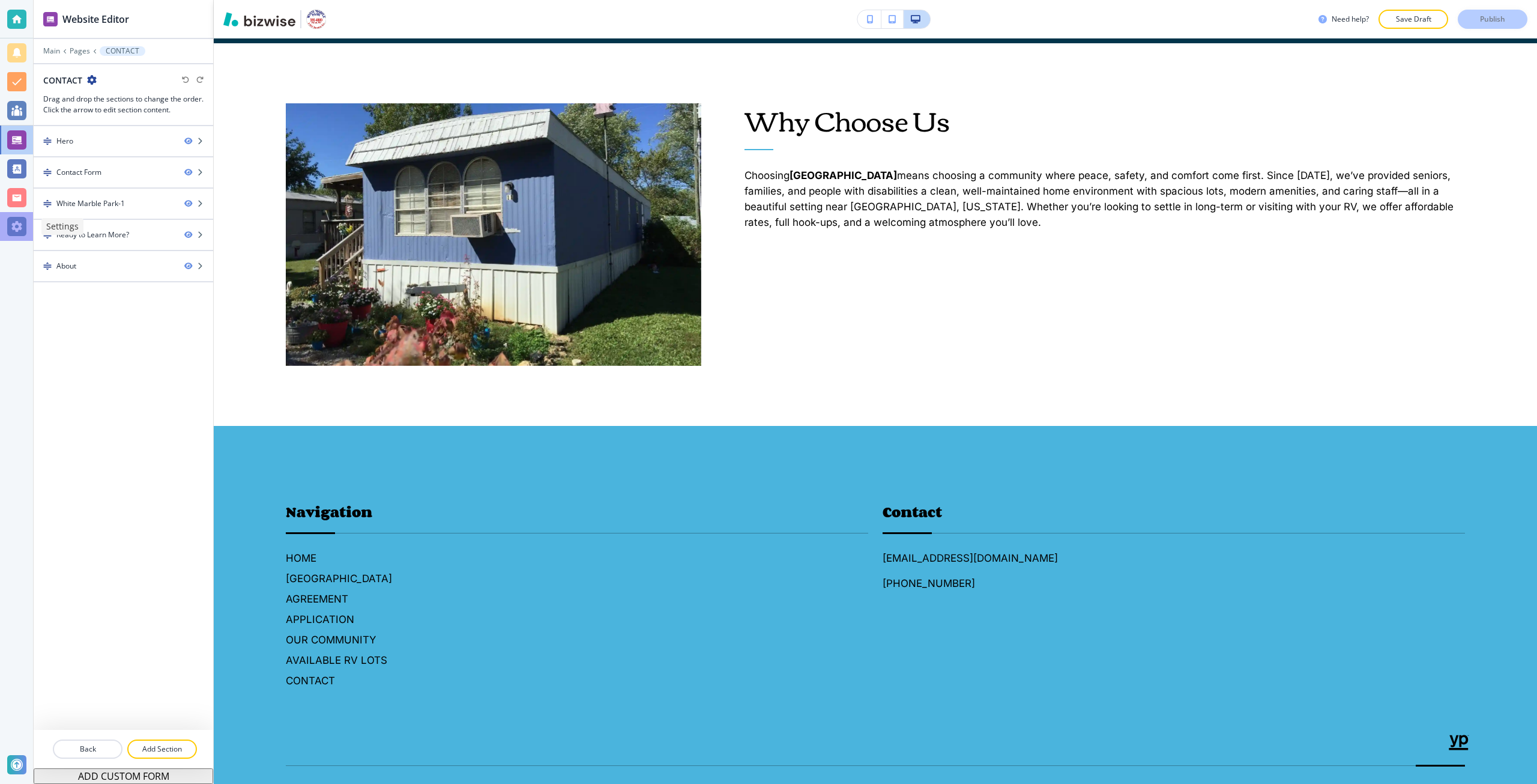
click at [23, 221] on div at bounding box center [17, 227] width 20 height 20
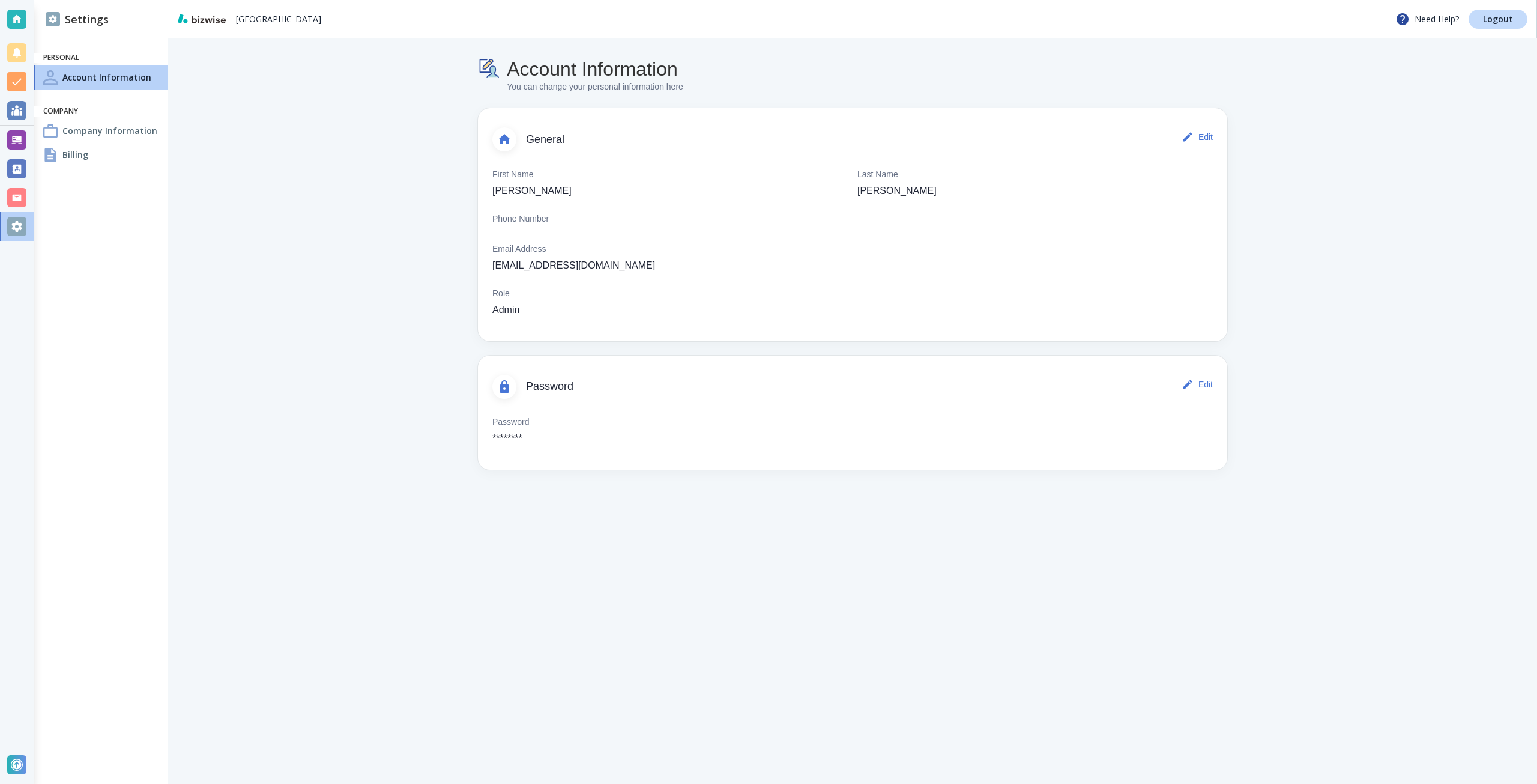
click at [123, 145] on div "Billing" at bounding box center [100, 155] width 134 height 24
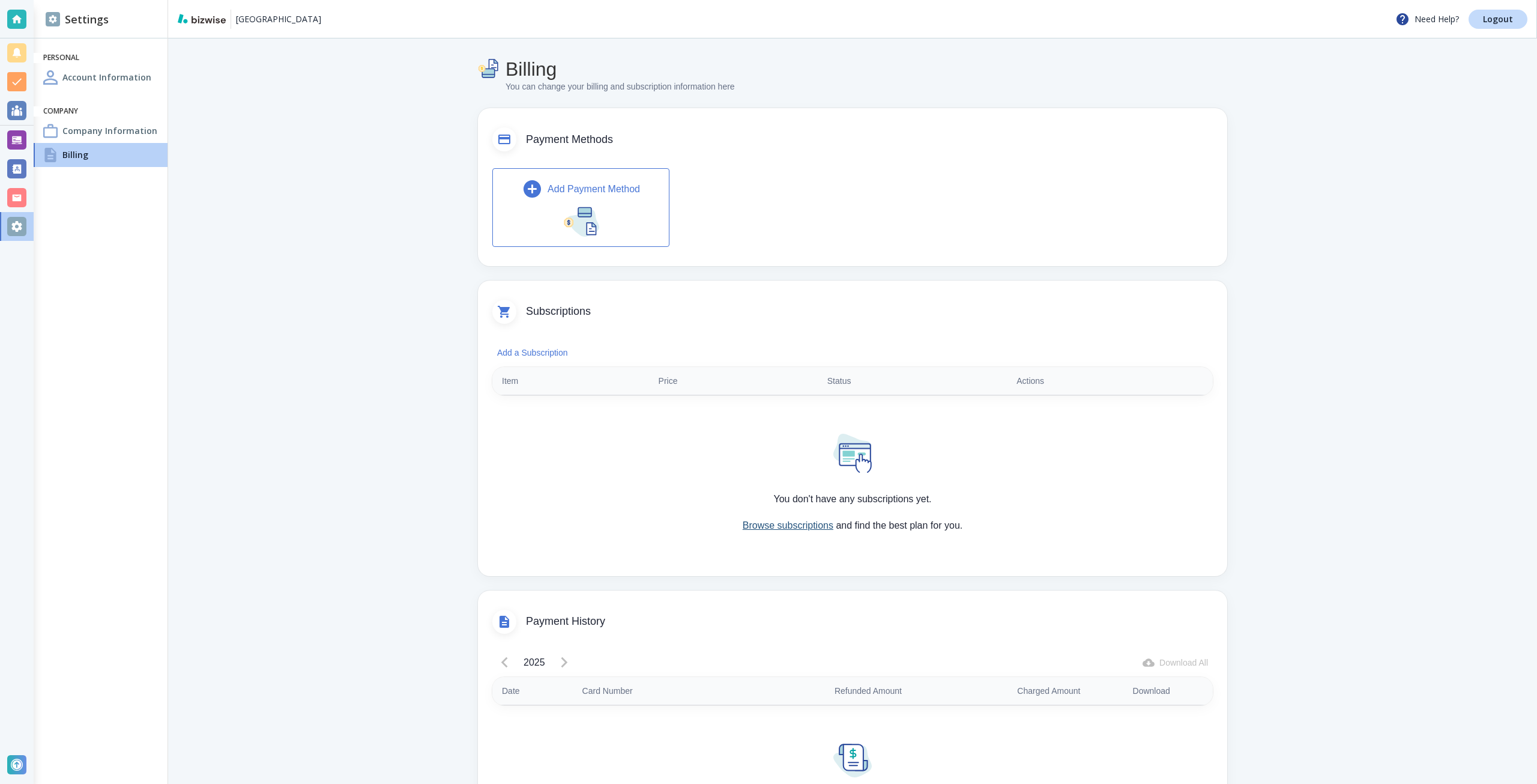
click at [788, 525] on link "Browse subscriptions" at bounding box center [789, 524] width 91 height 10
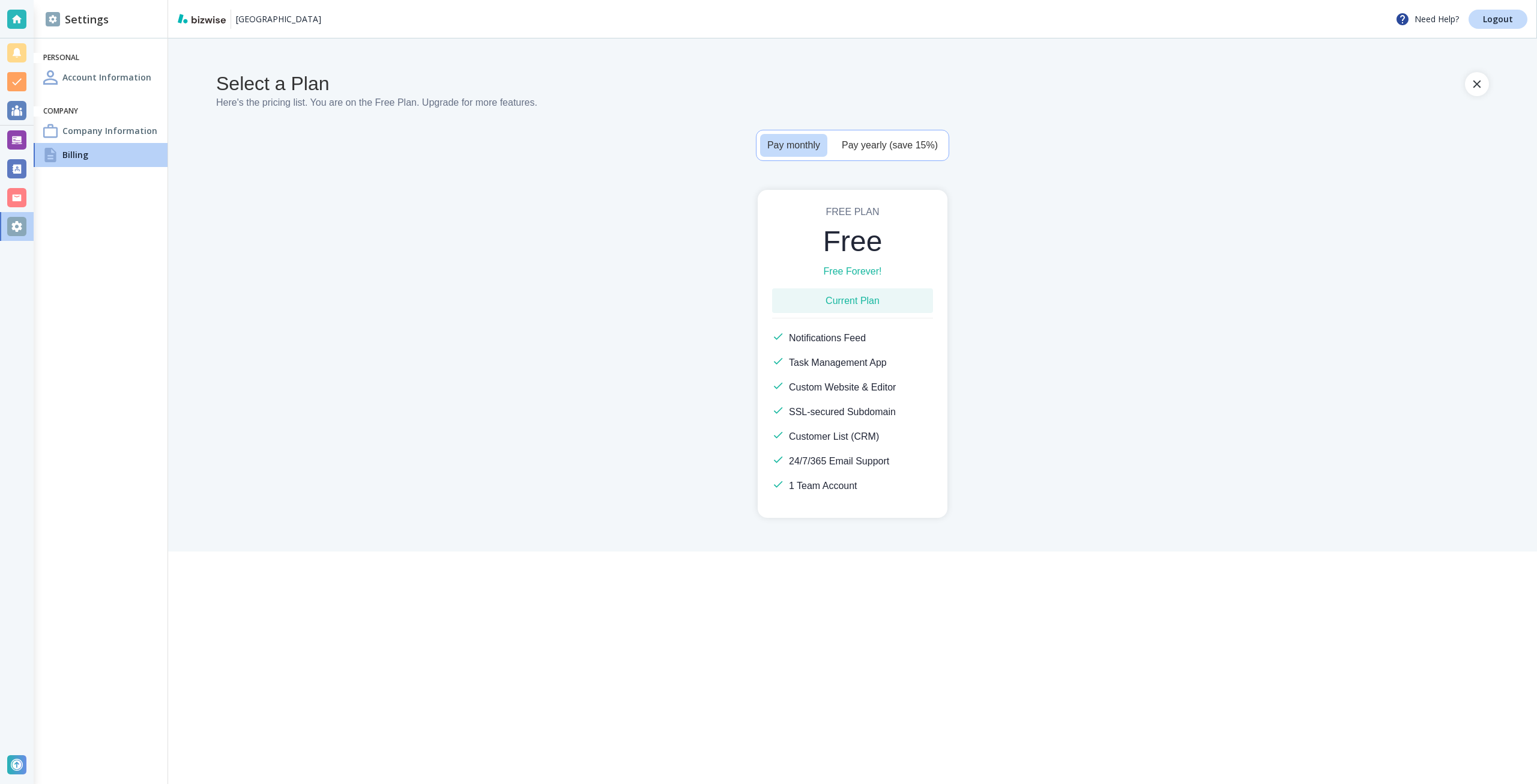
click at [1148, 228] on div "Free Plan Free Free Forever! Current Plan Notifications Feed Task Management Ap…" at bounding box center [853, 353] width 1273 height 328
